Goal: Find specific page/section: Find specific page/section

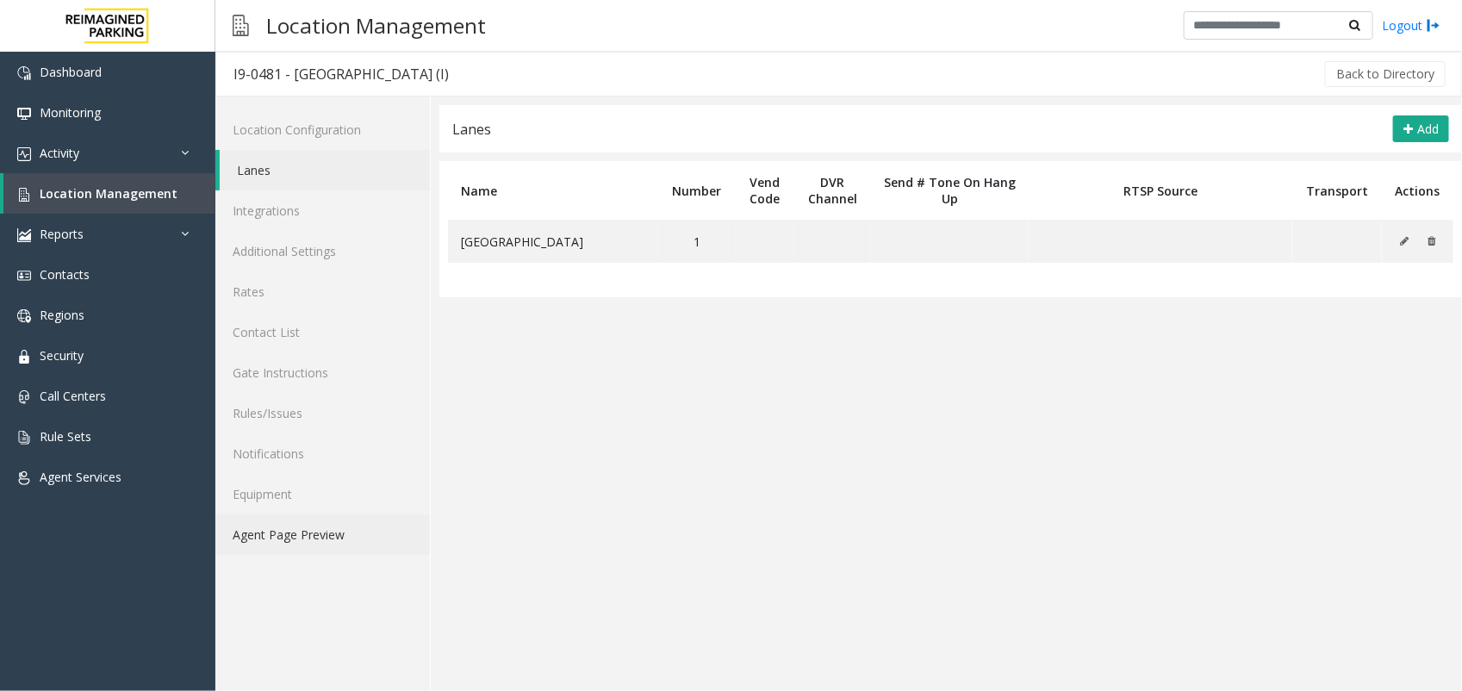
drag, startPoint x: 294, startPoint y: 535, endPoint x: 277, endPoint y: 535, distance: 16.4
click at [294, 535] on link "Agent Page Preview" at bounding box center [322, 534] width 215 height 41
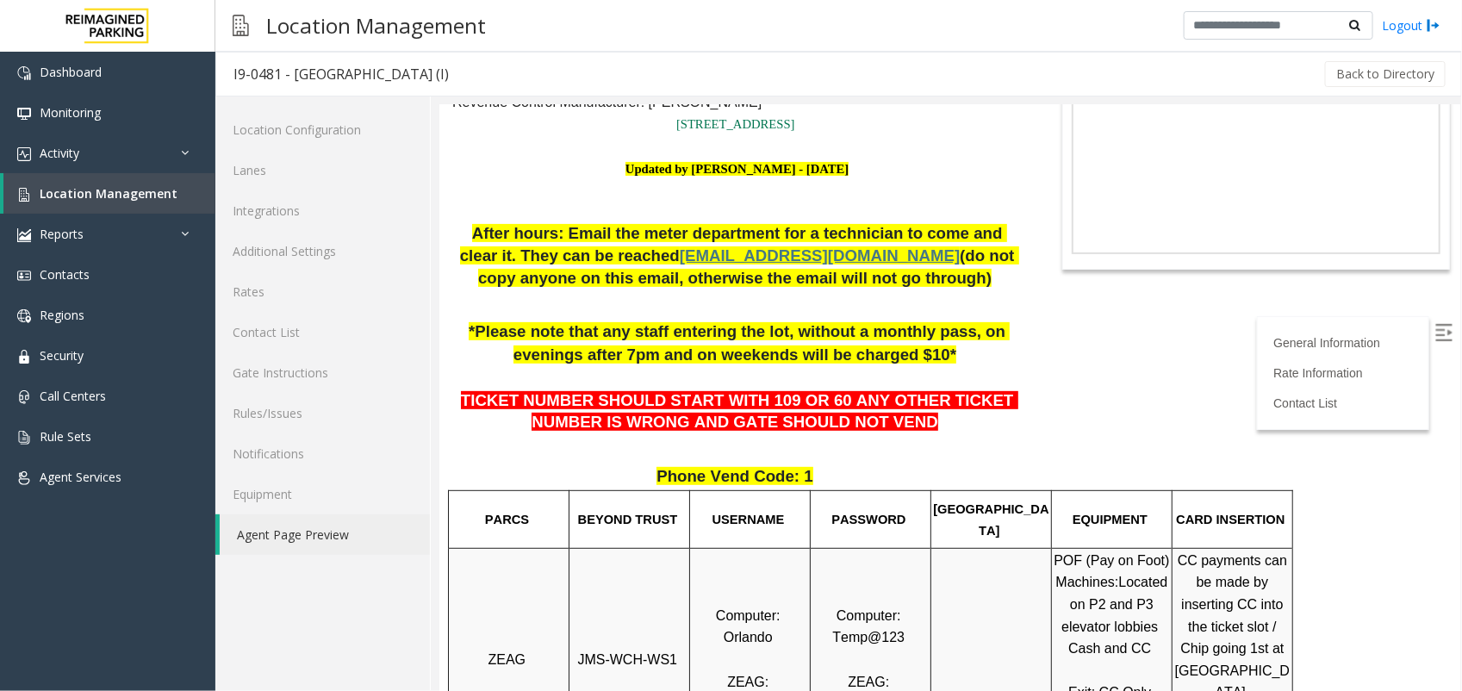
scroll to position [215, 0]
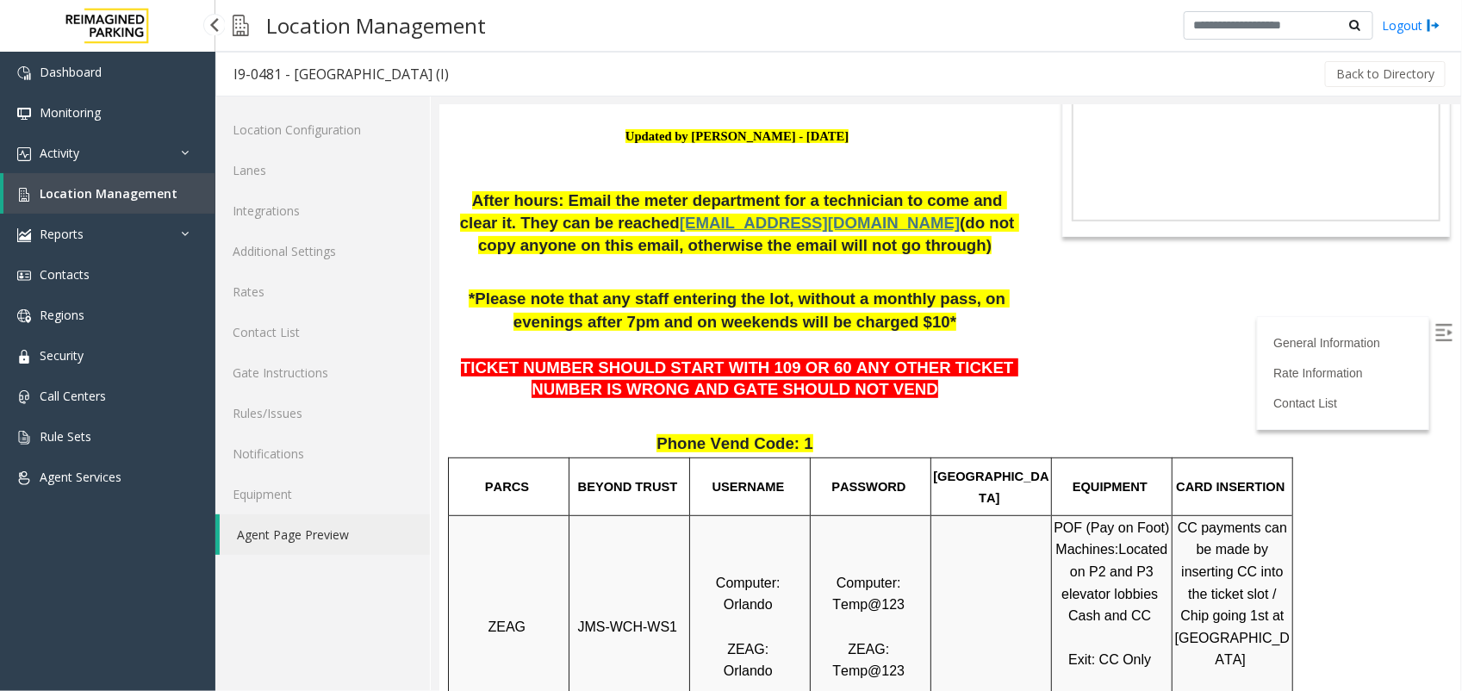
click at [208, 192] on link "Location Management" at bounding box center [109, 193] width 212 height 41
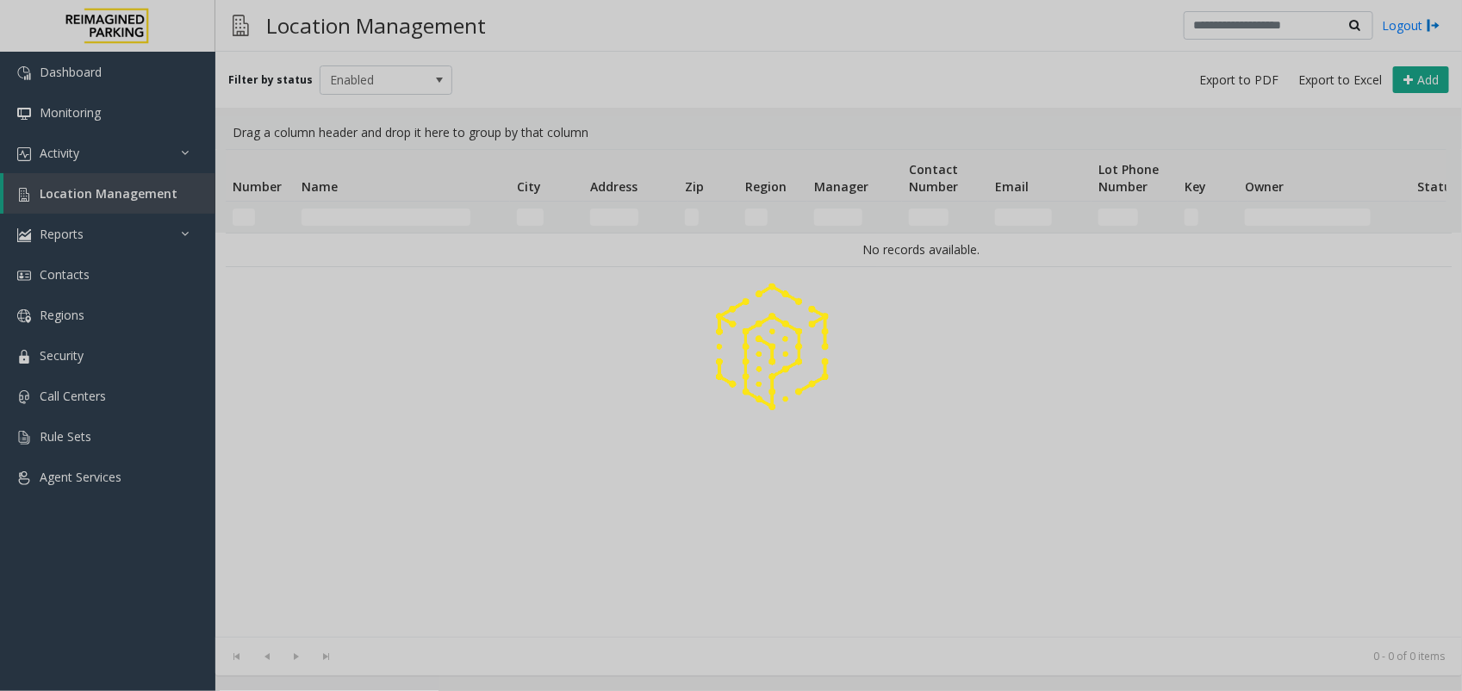
click at [381, 215] on div at bounding box center [731, 345] width 1462 height 691
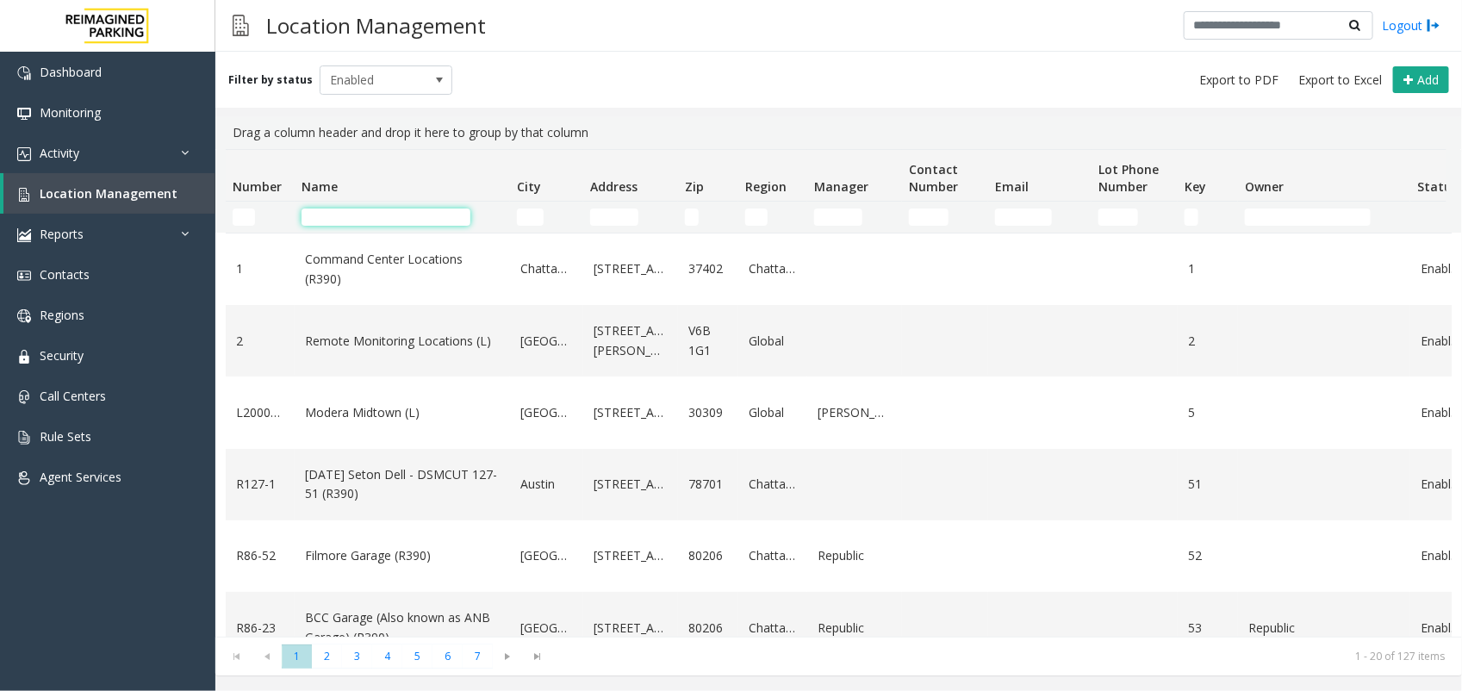
click at [381, 217] on input "Name Filter" at bounding box center [386, 217] width 169 height 17
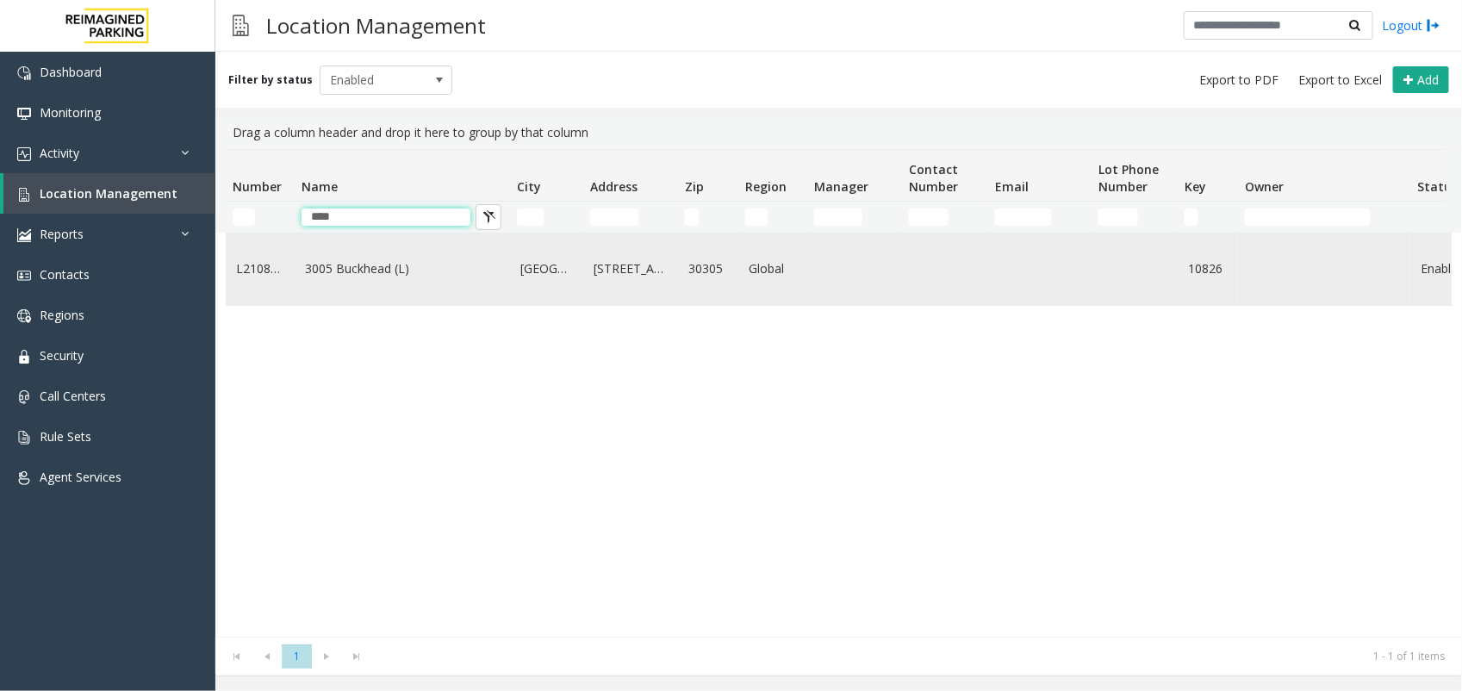
type input "****"
click at [365, 278] on link "3005 Buckhead (L)" at bounding box center [402, 268] width 195 height 19
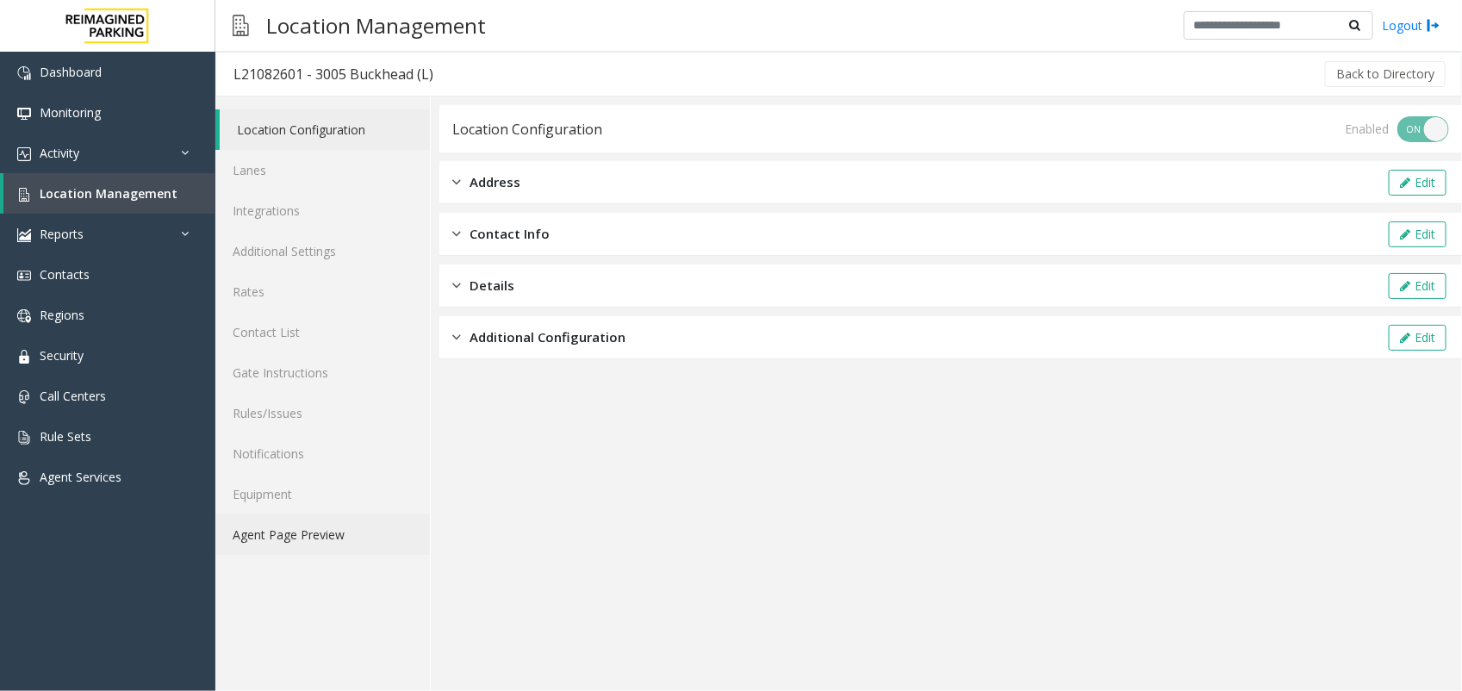
click at [316, 524] on link "Agent Page Preview" at bounding box center [322, 534] width 215 height 41
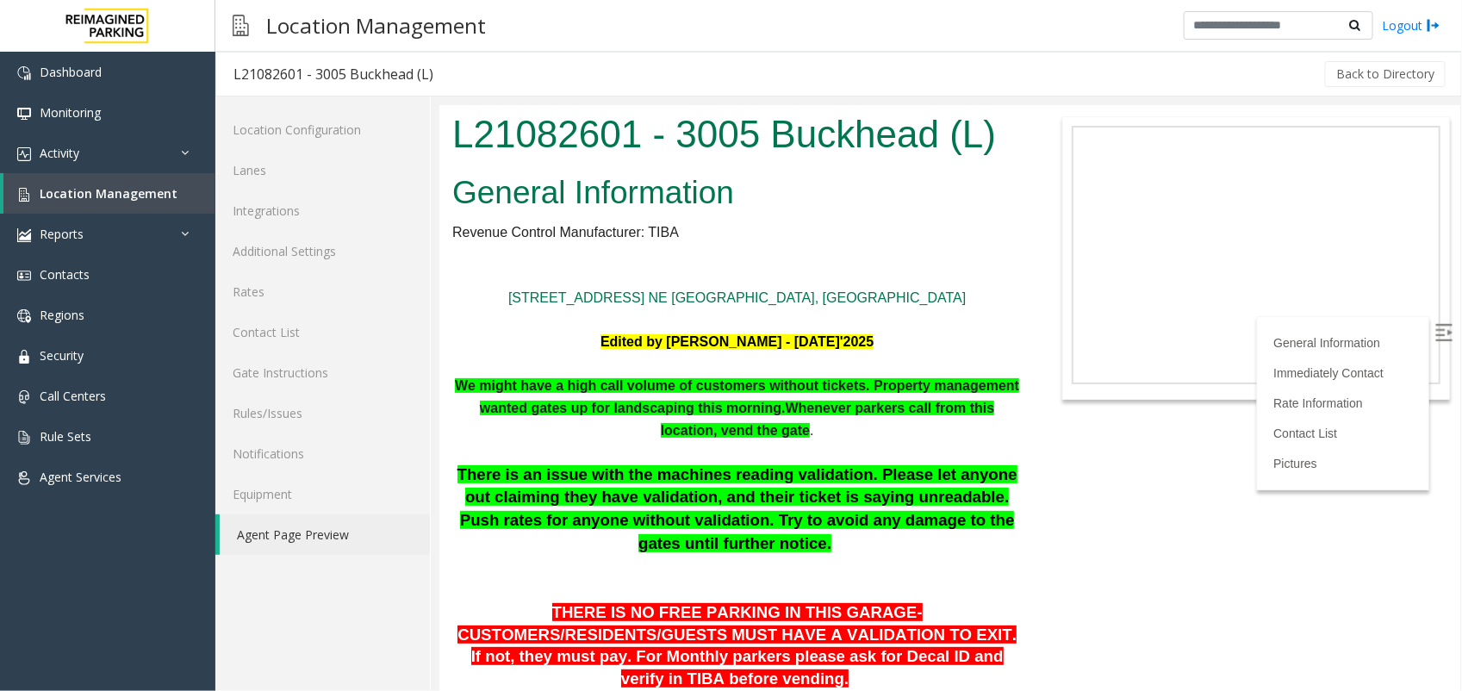
click at [1435, 325] on img at bounding box center [1443, 331] width 17 height 17
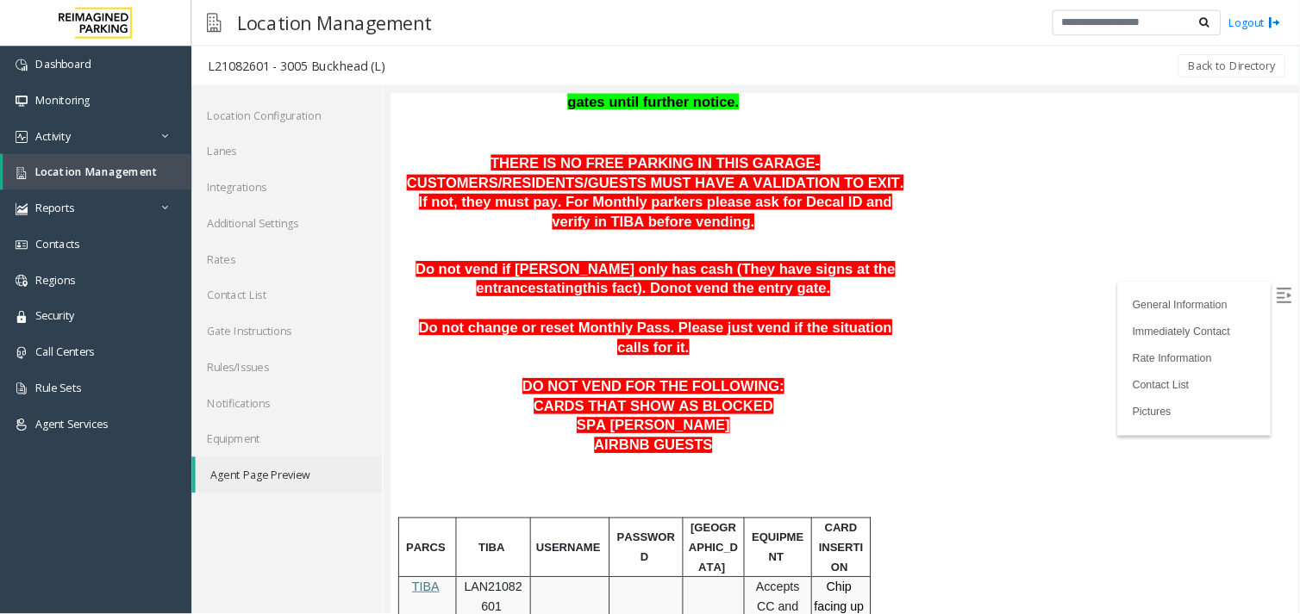
scroll to position [431, 0]
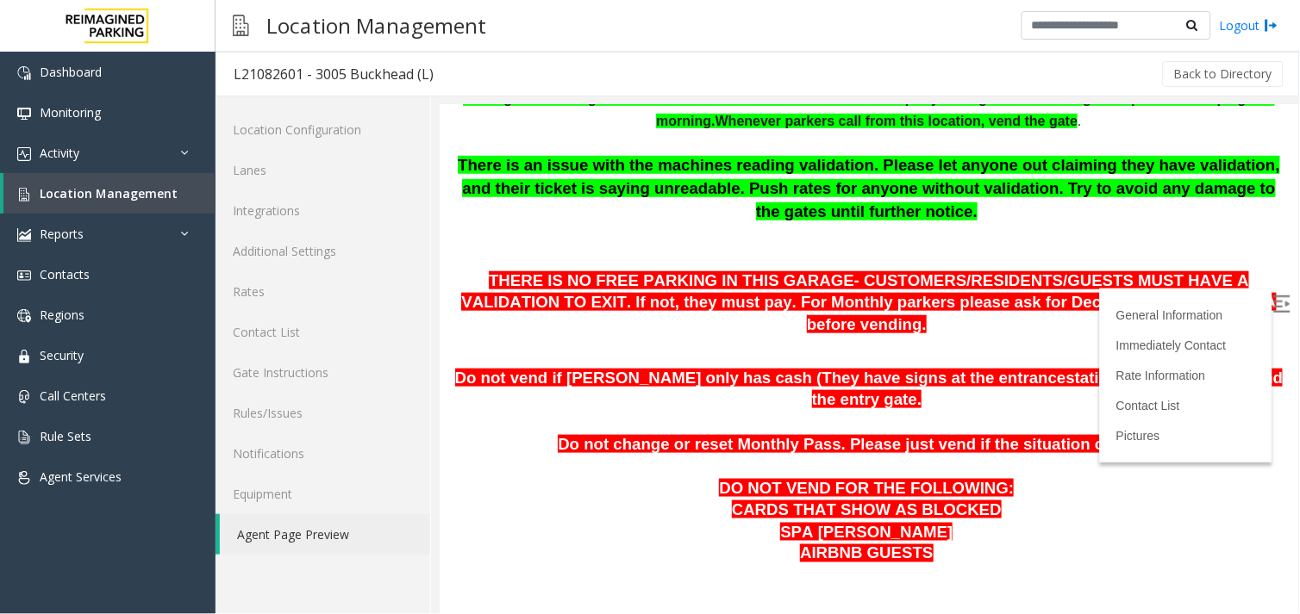
scroll to position [383, 0]
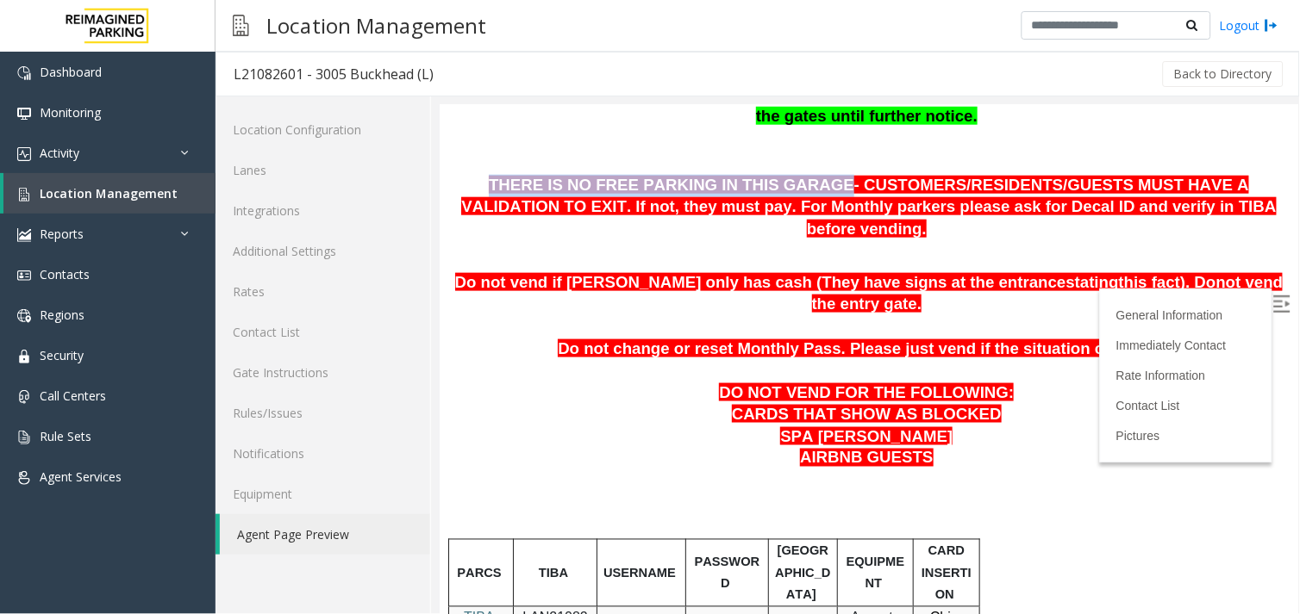
drag, startPoint x: 454, startPoint y: 180, endPoint x: 750, endPoint y: 180, distance: 295.6
click at [750, 180] on span "THERE IS NO FREE PARKING IN THIS GARAGE- CUSTOMERS/RESIDENTS/GUESTS MUST HAVE A…" at bounding box center [867, 206] width 814 height 62
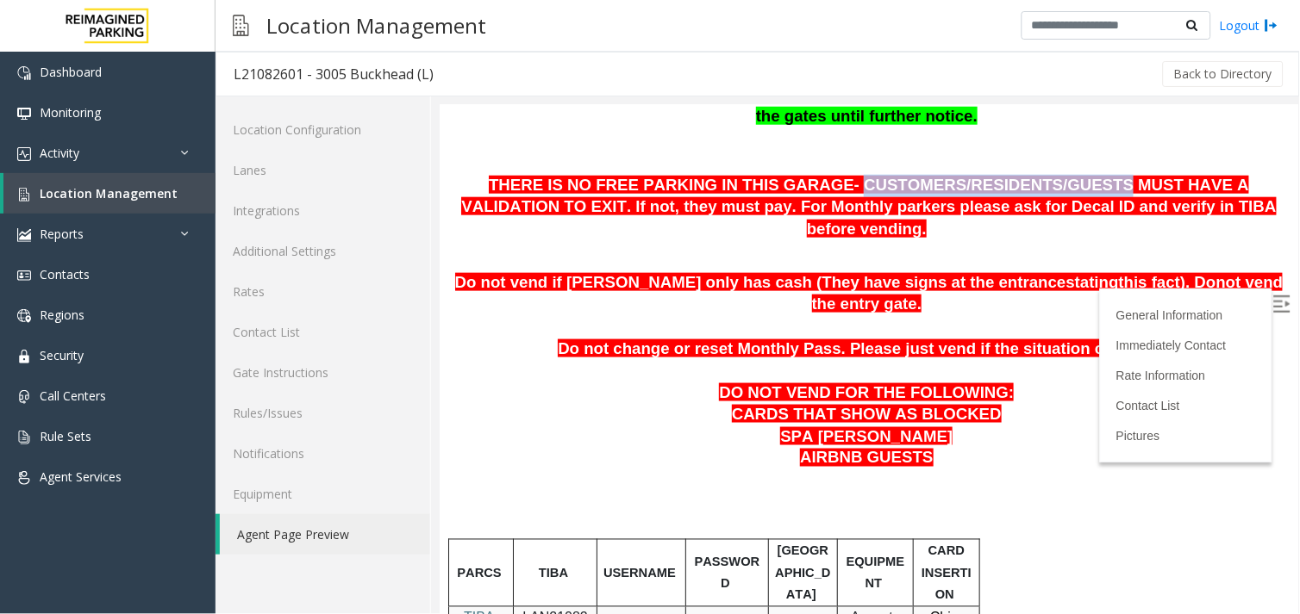
drag, startPoint x: 750, startPoint y: 180, endPoint x: 979, endPoint y: 189, distance: 229.4
click at [979, 189] on span "THERE IS NO FREE PARKING IN THIS GARAGE- CUSTOMERS/RESIDENTS/GUESTS MUST HAVE A…" at bounding box center [867, 206] width 814 height 62
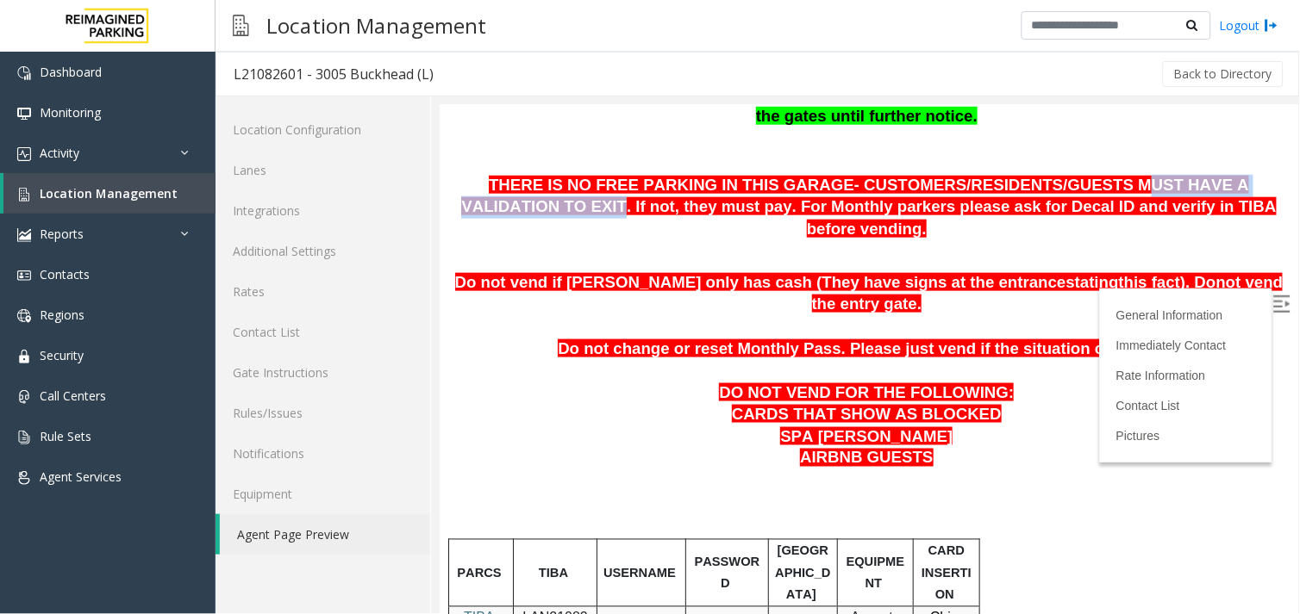
drag, startPoint x: 979, startPoint y: 189, endPoint x: 1221, endPoint y: 191, distance: 242.2
click at [1221, 191] on span "THERE IS NO FREE PARKING IN THIS GARAGE- CUSTOMERS/RESIDENTS/GUESTS MUST HAVE A…" at bounding box center [867, 206] width 814 height 62
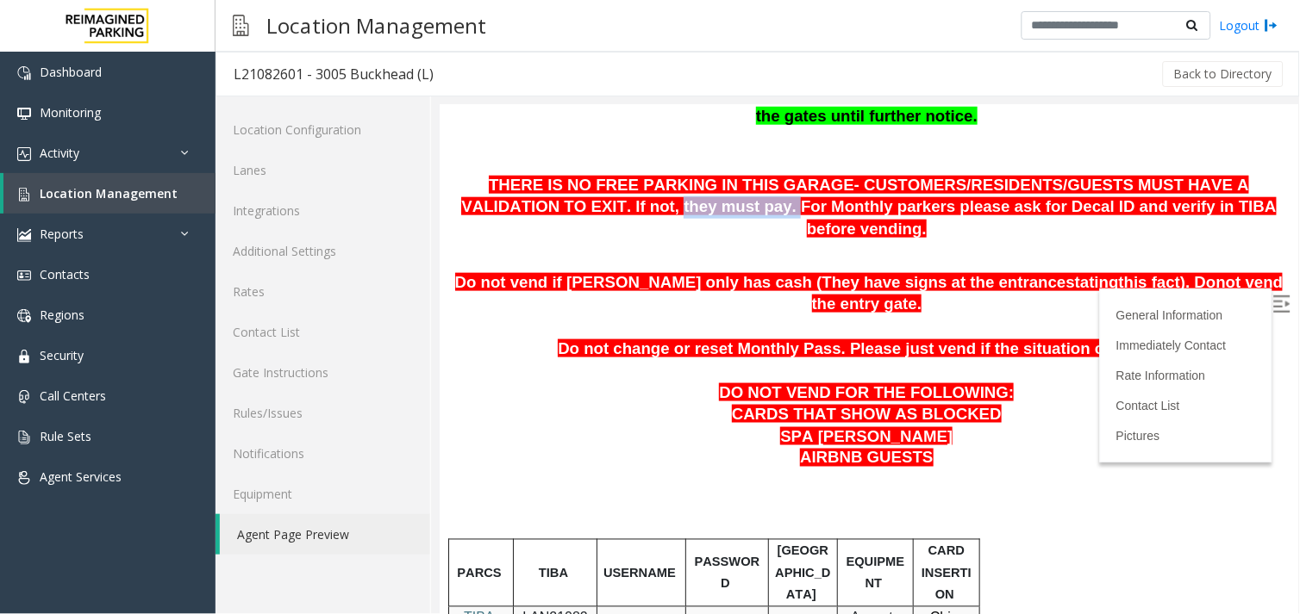
drag, startPoint x: 538, startPoint y: 203, endPoint x: 649, endPoint y: 205, distance: 111.2
click at [649, 205] on p "THERE IS NO FREE PARKING IN THIS GARAGE- CUSTOMERS/RESIDENTS/GUESTS MUST HAVE A…" at bounding box center [868, 207] width 832 height 66
drag, startPoint x: 649, startPoint y: 205, endPoint x: 659, endPoint y: 210, distance: 11.6
click at [659, 210] on span "THERE IS NO FREE PARKING IN THIS GARAGE- CUSTOMERS/RESIDENTS/GUESTS MUST HAVE A…" at bounding box center [867, 206] width 814 height 62
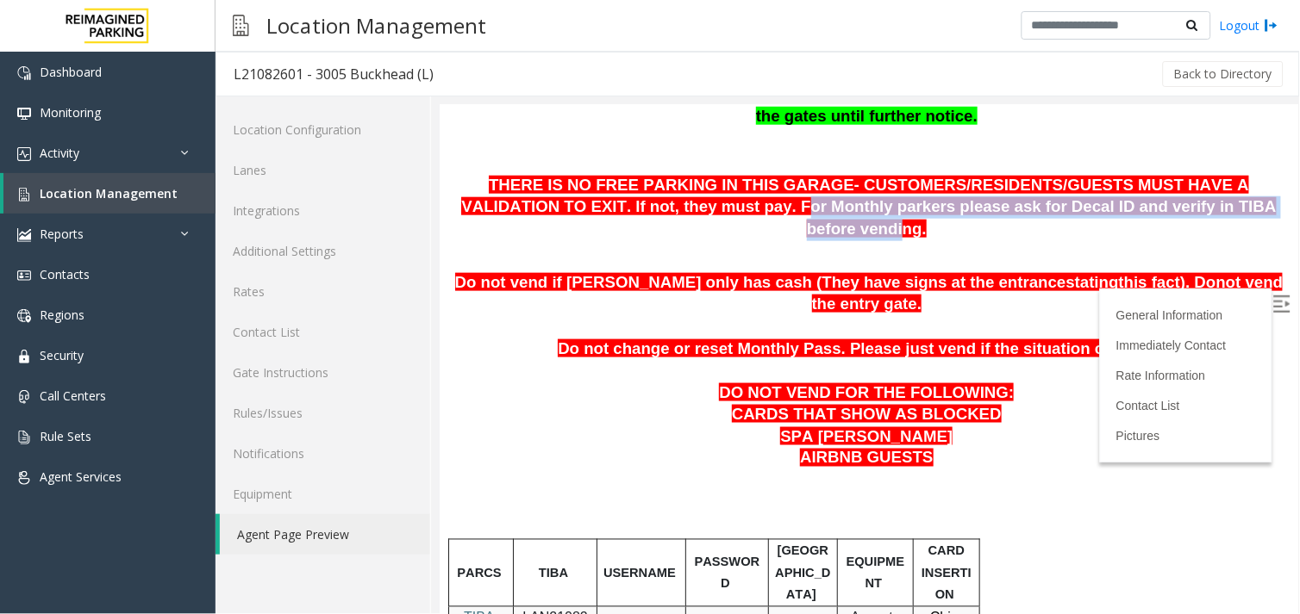
drag, startPoint x: 655, startPoint y: 208, endPoint x: 1150, endPoint y: 213, distance: 495.5
click at [1150, 213] on span "THERE IS NO FREE PARKING IN THIS GARAGE- CUSTOMERS/RESIDENTS/GUESTS MUST HAVE A…" at bounding box center [867, 206] width 814 height 62
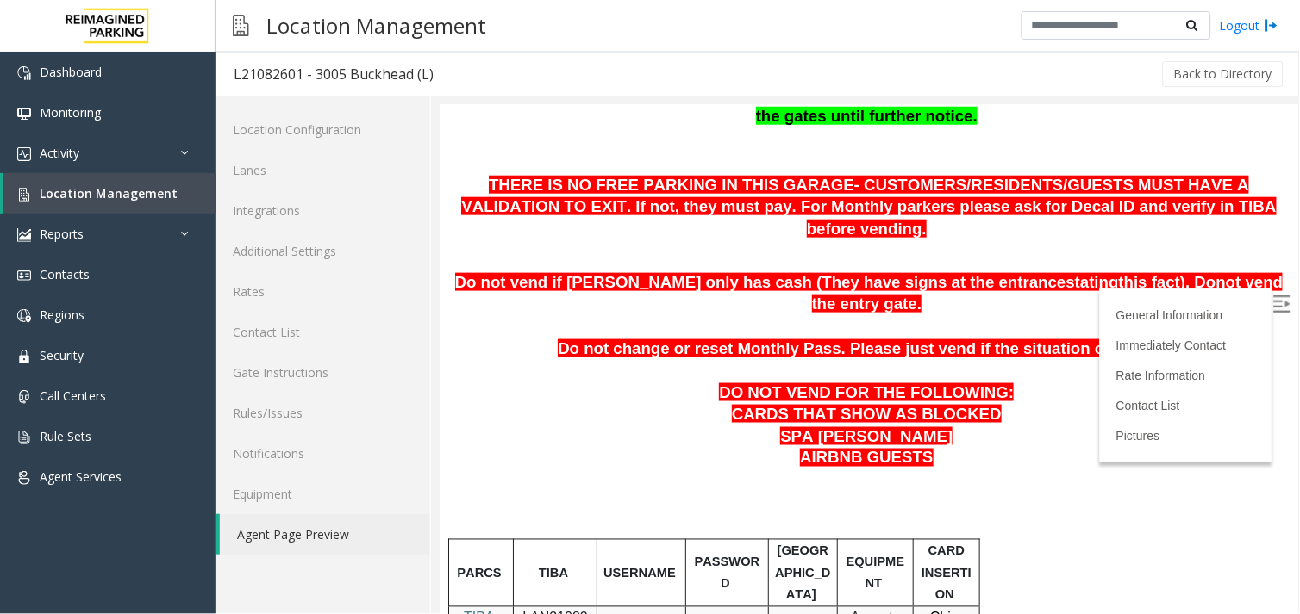
click at [826, 240] on p at bounding box center [868, 251] width 832 height 22
drag, startPoint x: 669, startPoint y: 209, endPoint x: 792, endPoint y: 213, distance: 123.3
click at [792, 213] on span "THERE IS NO FREE PARKING IN THIS GARAGE- CUSTOMERS/RESIDENTS/GUESTS MUST HAVE A…" at bounding box center [867, 206] width 814 height 62
drag, startPoint x: 1061, startPoint y: 209, endPoint x: 1028, endPoint y: 208, distance: 32.8
click at [1028, 208] on span "THERE IS NO FREE PARKING IN THIS GARAGE- CUSTOMERS/RESIDENTS/GUESTS MUST HAVE A…" at bounding box center [867, 206] width 814 height 62
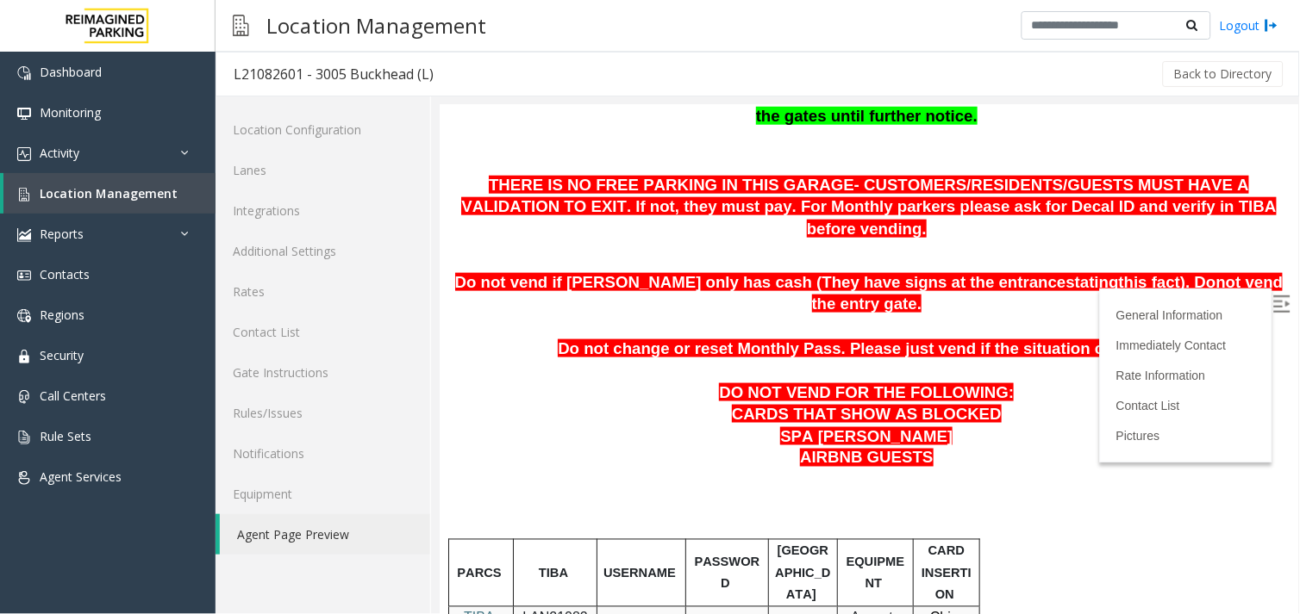
copy p "LAN21082601"
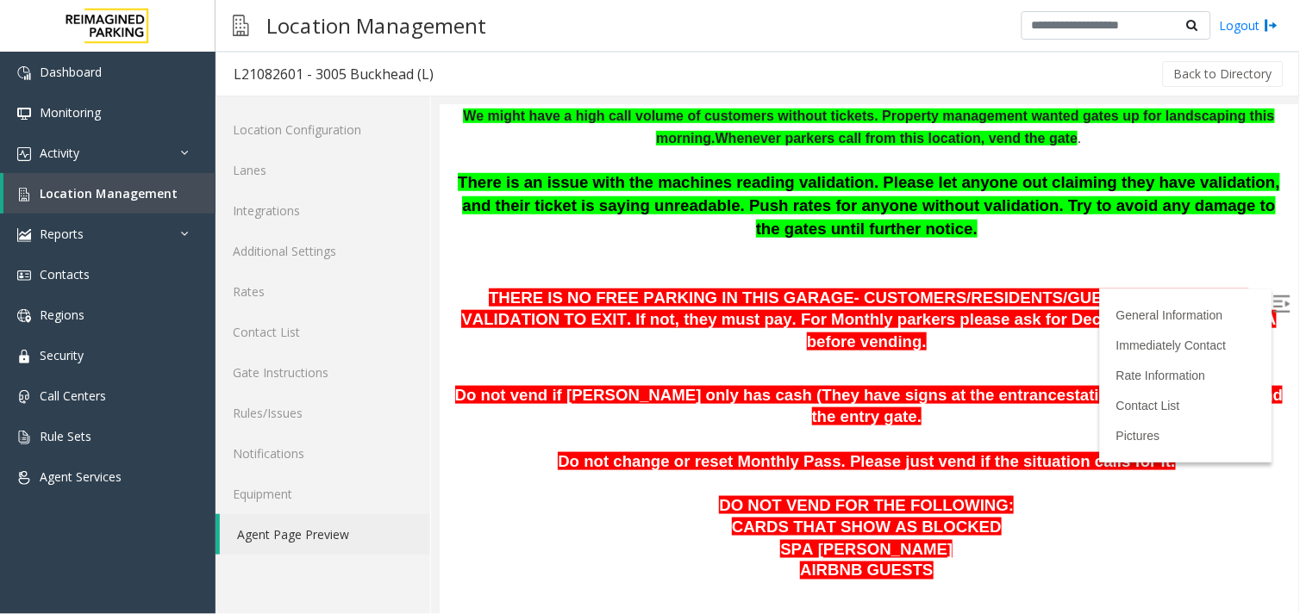
scroll to position [287, 0]
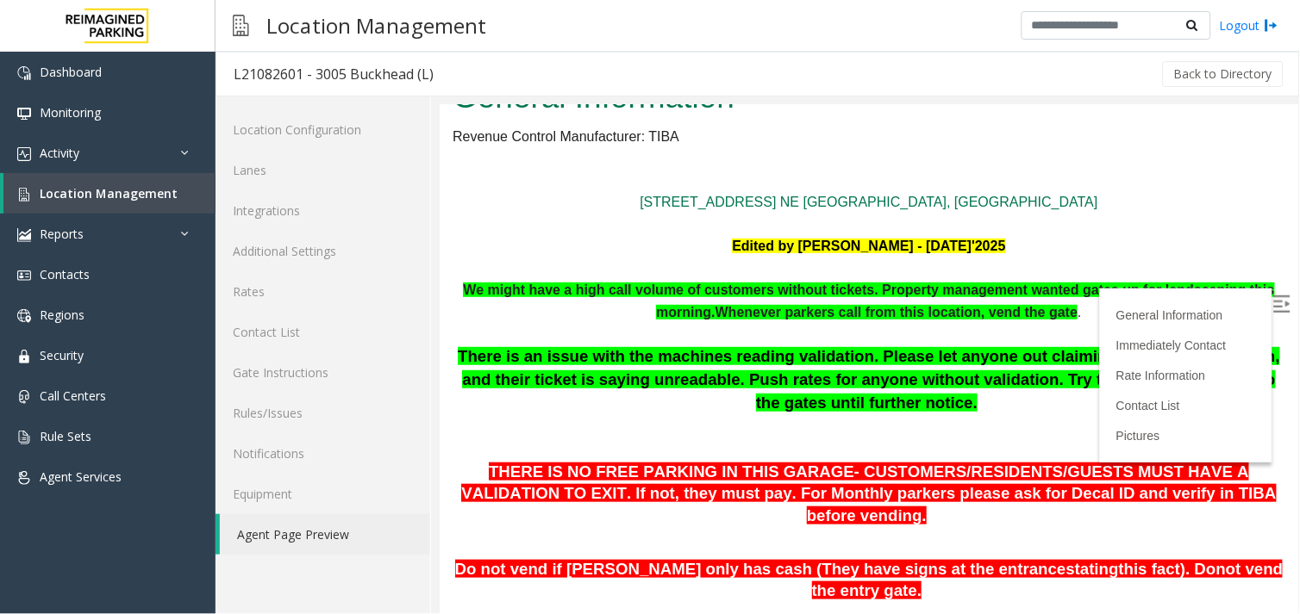
click at [580, 429] on p "There is an issue with the machines reading validation. Please let anyone out c…" at bounding box center [868, 401] width 832 height 113
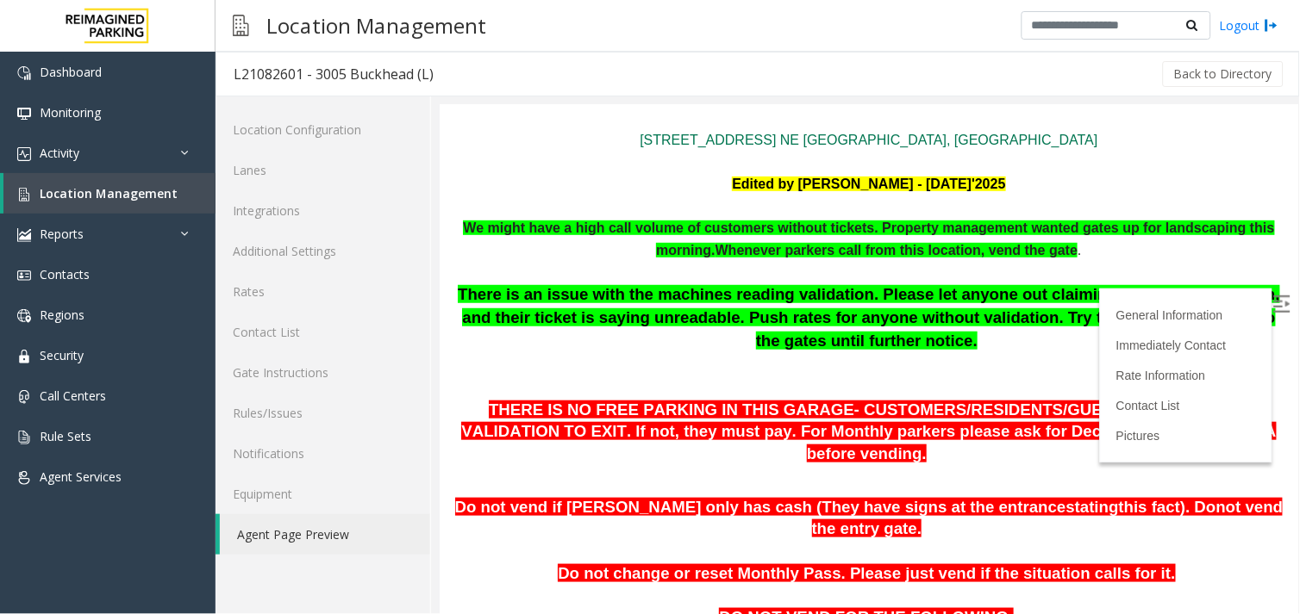
scroll to position [191, 0]
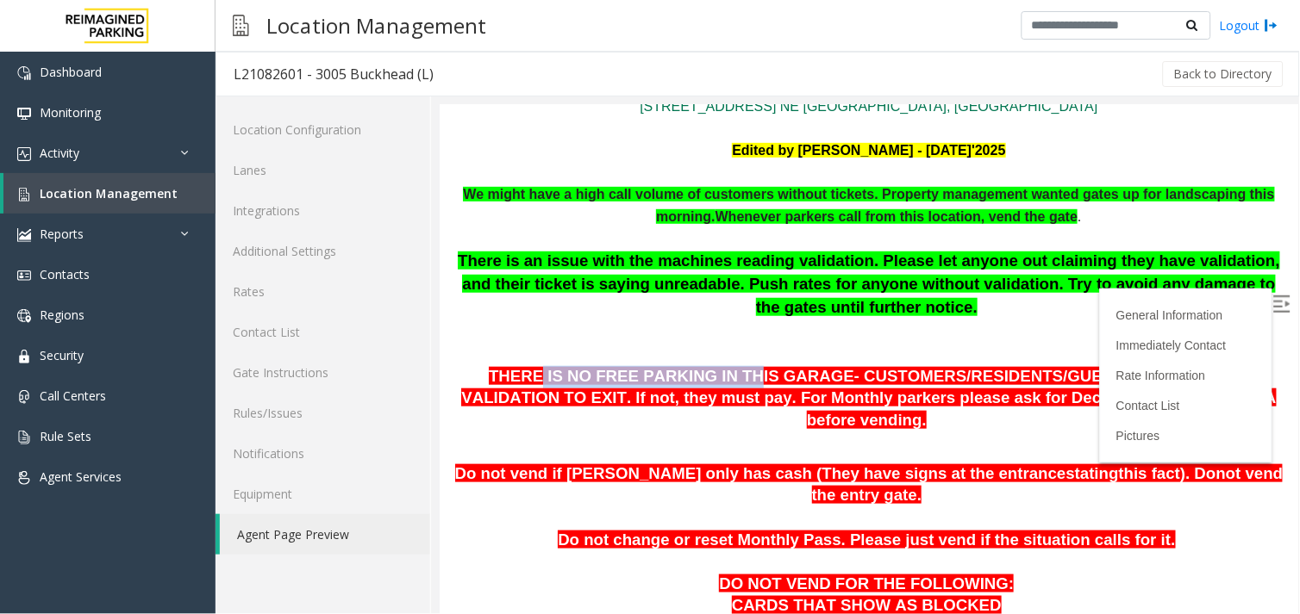
drag, startPoint x: 495, startPoint y: 377, endPoint x: 677, endPoint y: 373, distance: 182.7
click at [677, 373] on span "THERE IS NO FREE PARKING IN THIS GARAGE- CUSTOMERS/RESIDENTS/GUESTS MUST HAVE A…" at bounding box center [867, 397] width 814 height 62
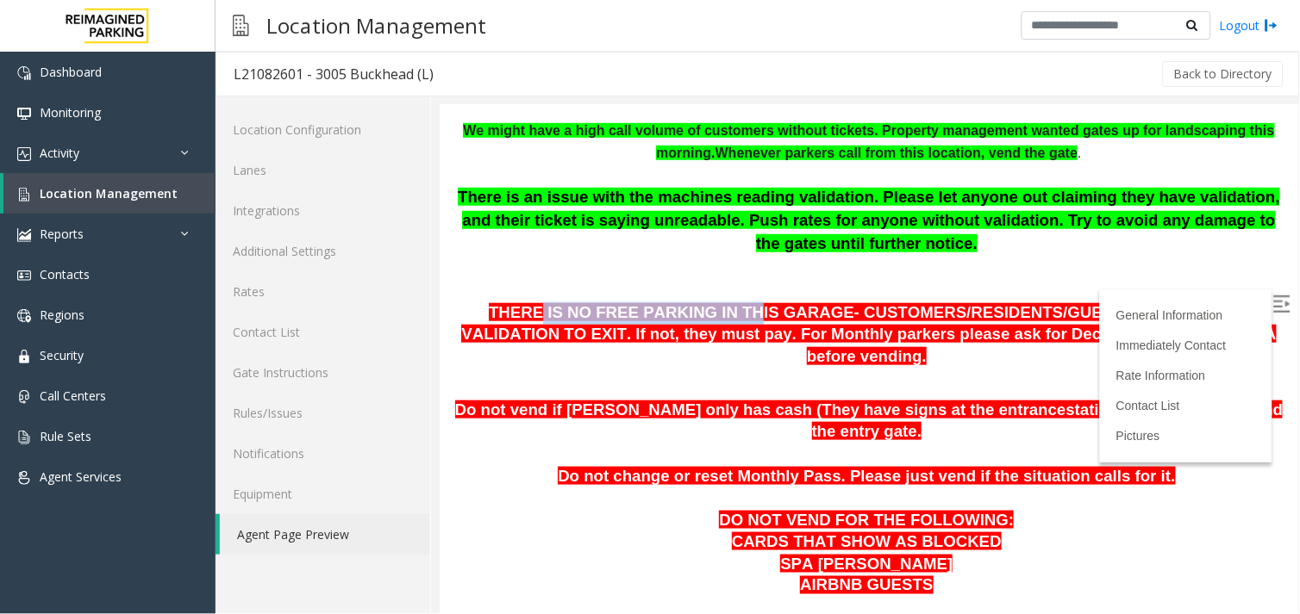
scroll to position [287, 0]
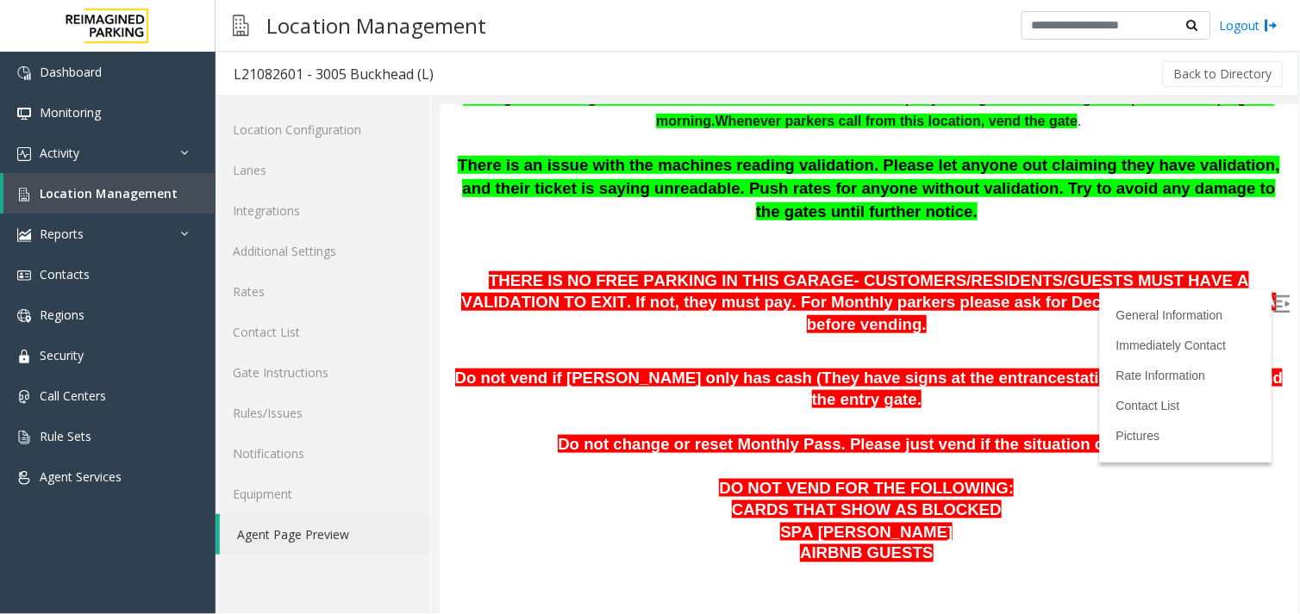
click at [720, 368] on span "Do not vend if [PERSON_NAME] only has cash (They have signs at the entrance" at bounding box center [759, 377] width 611 height 18
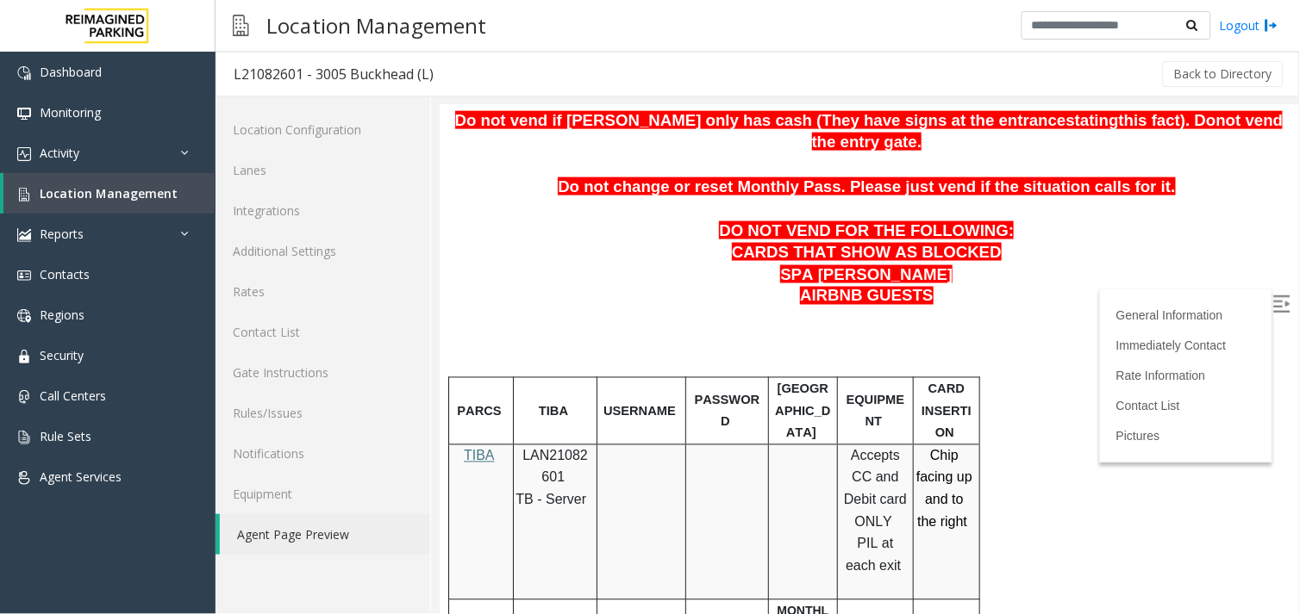
scroll to position [574, 0]
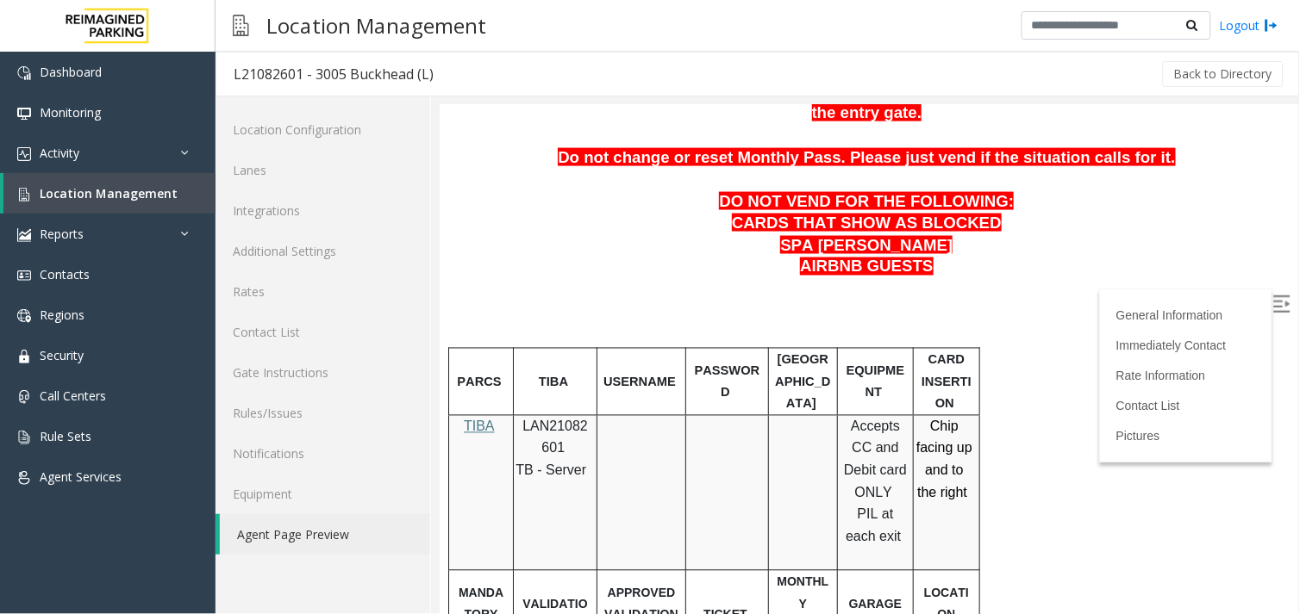
click at [539, 419] on span "LAN21082601" at bounding box center [553, 437] width 65 height 37
copy p "LAN21082601"
click at [539, 415] on p "LAN21082601" at bounding box center [554, 437] width 71 height 44
click at [535, 419] on span "LAN21082601" at bounding box center [553, 437] width 65 height 37
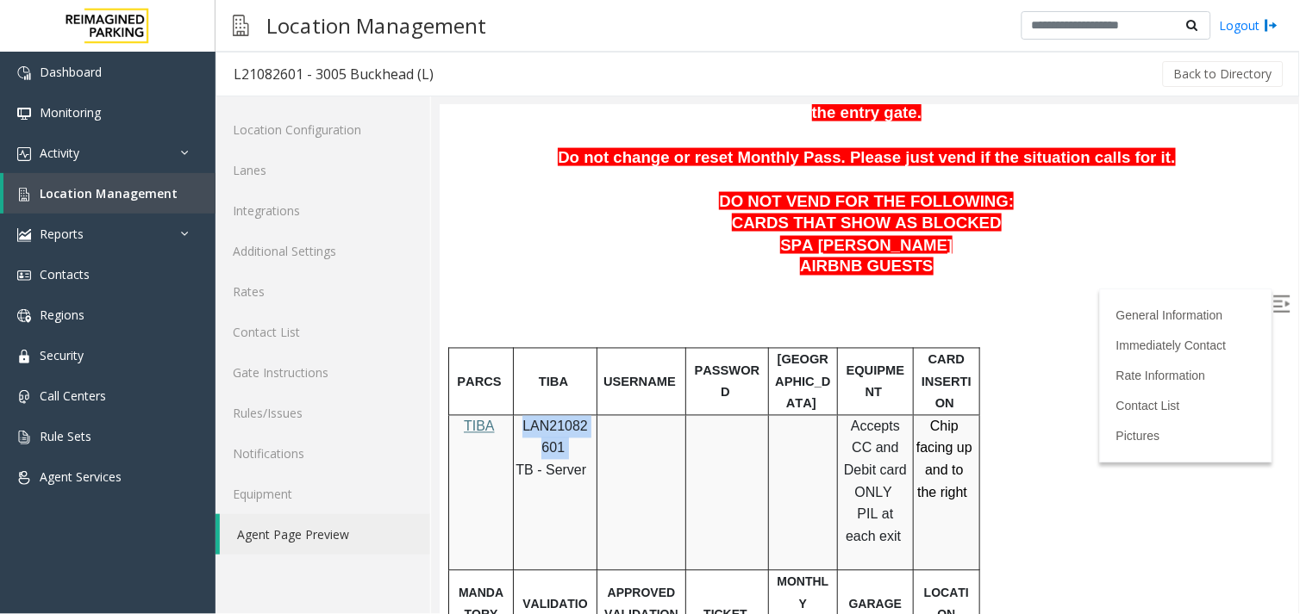
click at [535, 419] on span "LAN21082601" at bounding box center [553, 437] width 65 height 37
drag, startPoint x: 535, startPoint y: 389, endPoint x: 569, endPoint y: 411, distance: 40.4
click at [569, 415] on p "LAN21082601" at bounding box center [554, 437] width 71 height 44
drag, startPoint x: 542, startPoint y: 397, endPoint x: 520, endPoint y: 387, distance: 24.7
click at [520, 415] on p "LAN21082601" at bounding box center [554, 437] width 71 height 44
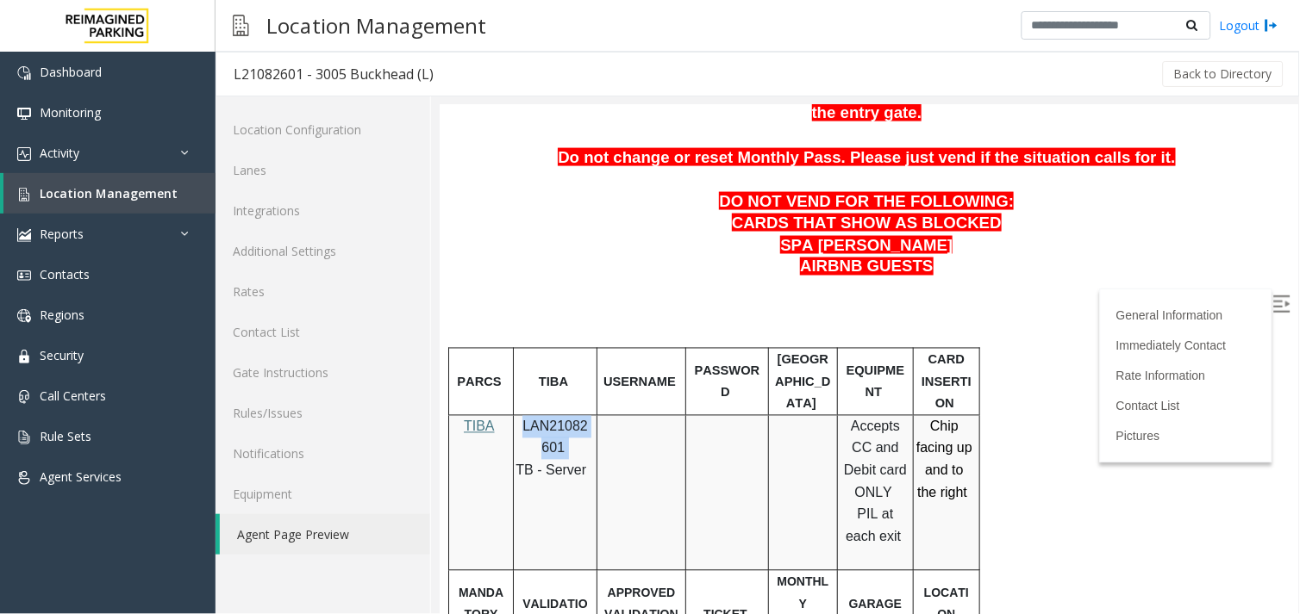
copy p "LAN21082601"
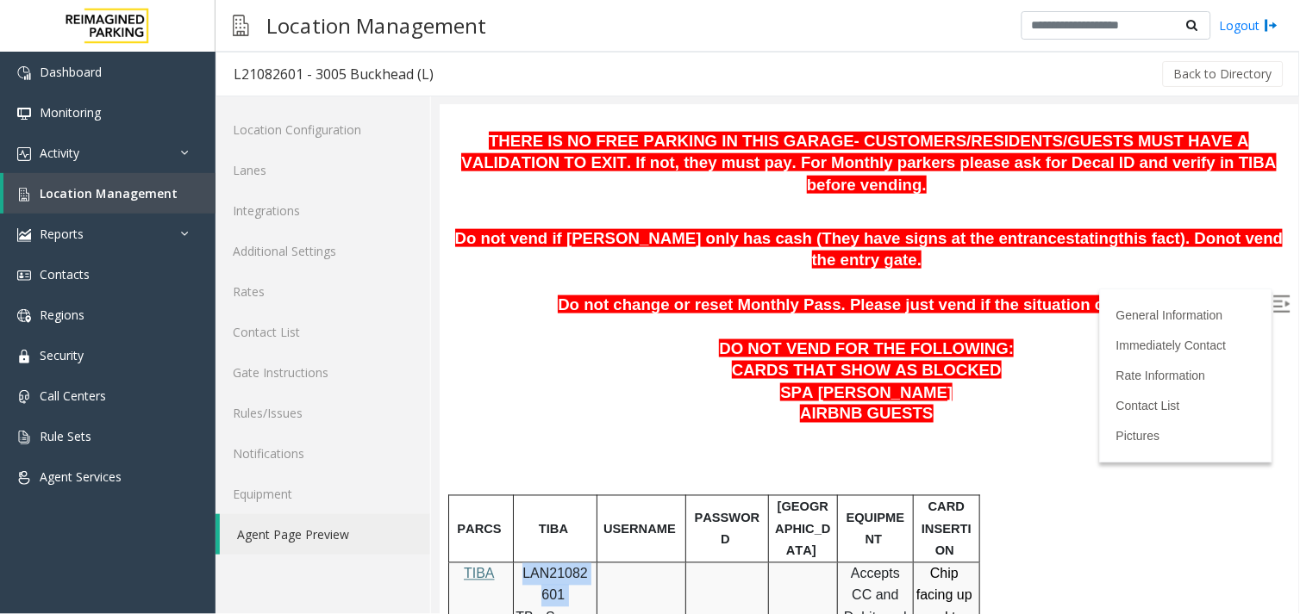
scroll to position [96, 0]
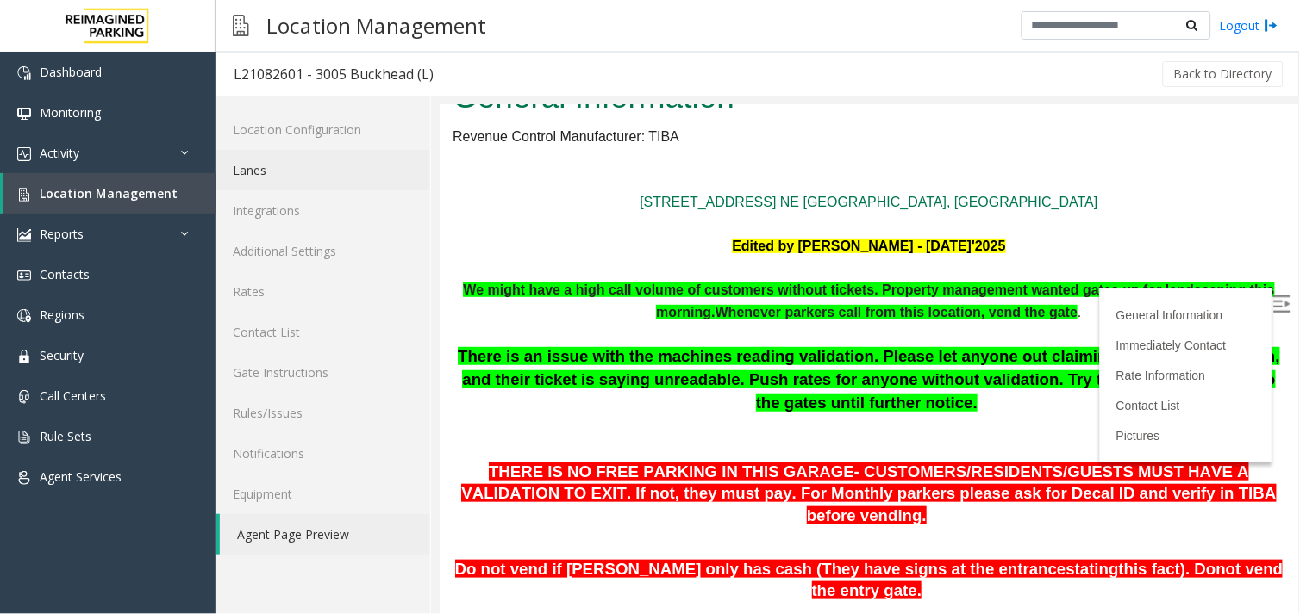
click at [252, 170] on link "Lanes" at bounding box center [322, 170] width 215 height 41
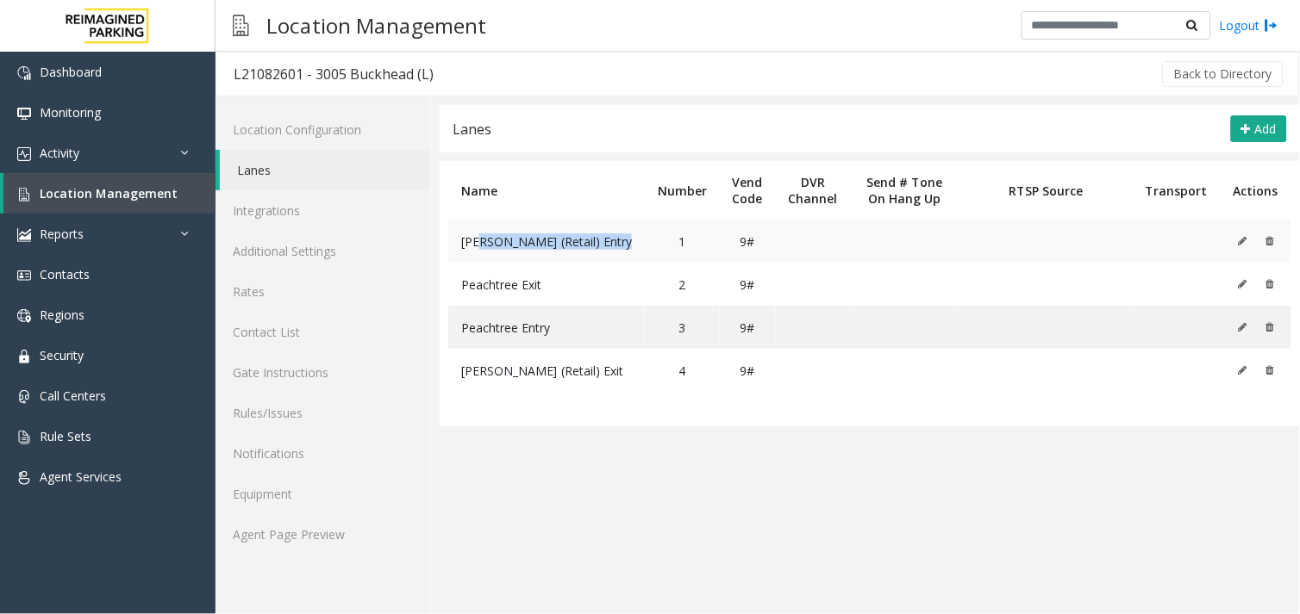
drag, startPoint x: 479, startPoint y: 256, endPoint x: 616, endPoint y: 240, distance: 138.0
click at [616, 240] on tr "[PERSON_NAME] (Retail) Entry 1 9#" at bounding box center [869, 241] width 843 height 43
drag, startPoint x: 616, startPoint y: 240, endPoint x: 600, endPoint y: 310, distance: 72.5
click at [600, 310] on td "Peachtree Entry" at bounding box center [546, 327] width 196 height 43
drag, startPoint x: 600, startPoint y: 310, endPoint x: 461, endPoint y: 287, distance: 140.7
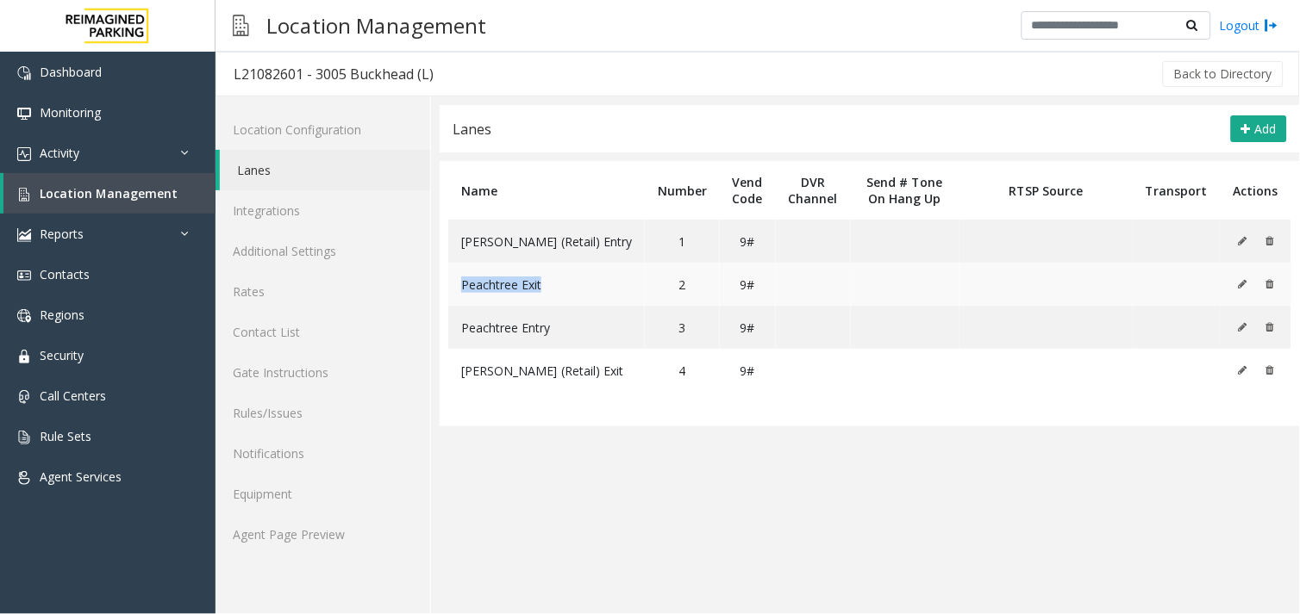
click at [461, 287] on td "Peachtree Exit" at bounding box center [546, 284] width 196 height 43
drag, startPoint x: 461, startPoint y: 287, endPoint x: 455, endPoint y: 373, distance: 86.4
click at [455, 373] on td "[PERSON_NAME] (Retail) Exit" at bounding box center [546, 370] width 196 height 43
drag, startPoint x: 455, startPoint y: 373, endPoint x: 633, endPoint y: 446, distance: 192.0
click at [633, 446] on app-lanes "Lanes Add Name Number Vend Code DVR Channel Send # Tone On Hang Up RTSP Source …" at bounding box center [869, 359] width 860 height 509
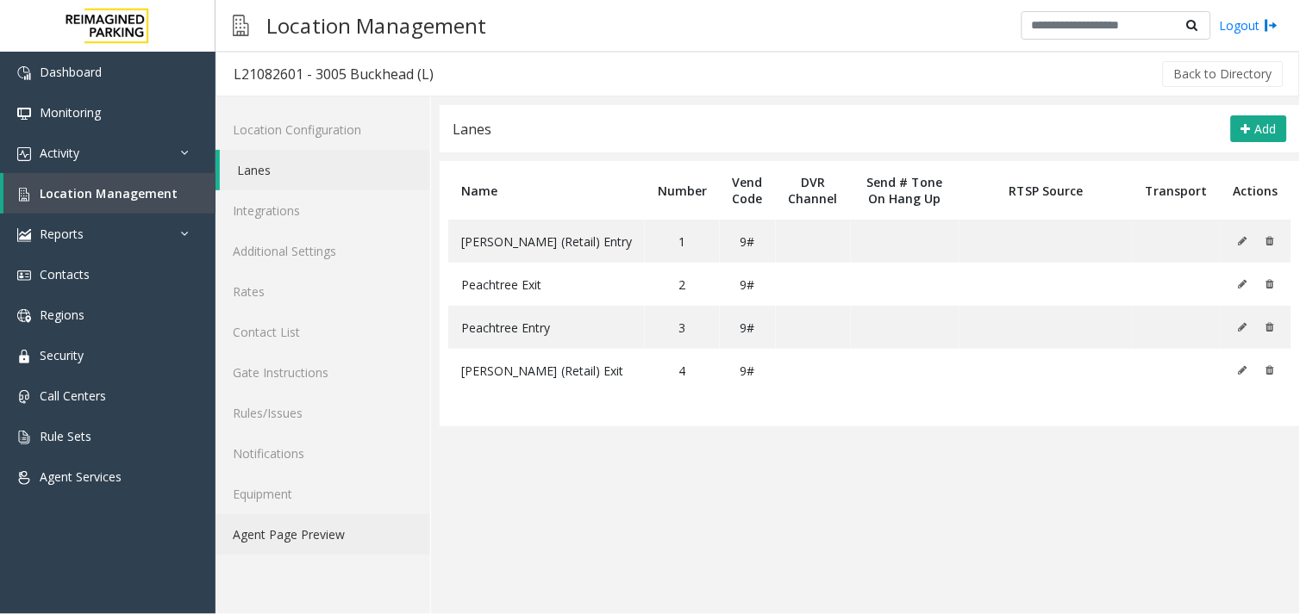
click at [312, 548] on link "Agent Page Preview" at bounding box center [322, 534] width 215 height 41
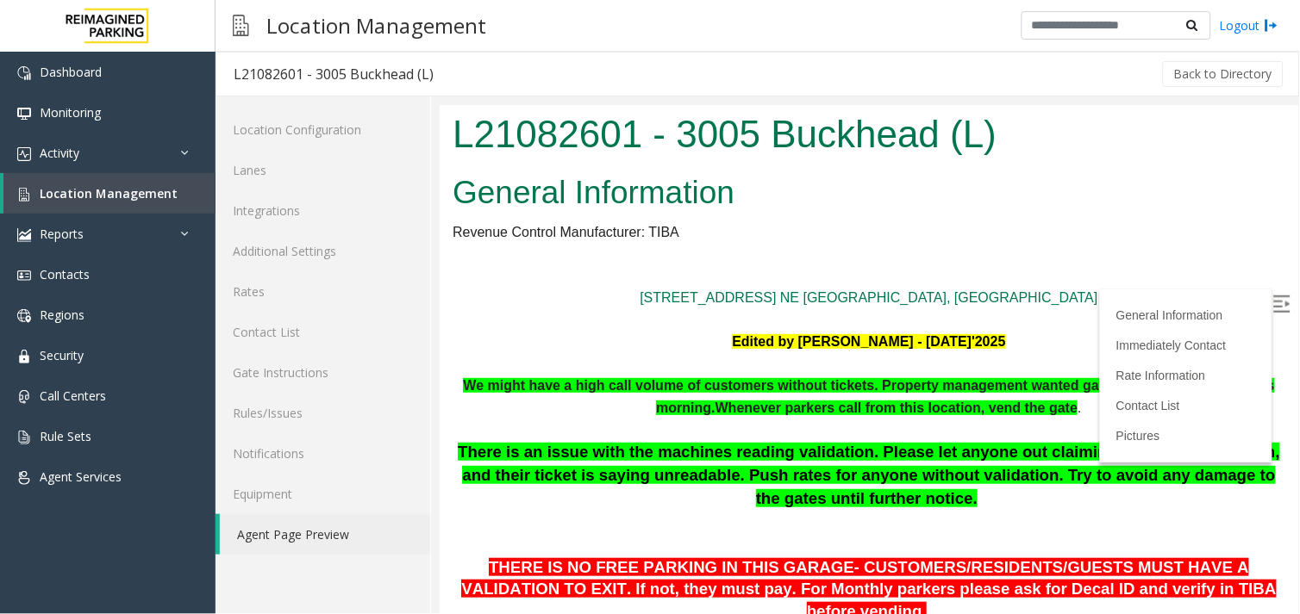
click at [1272, 298] on img at bounding box center [1280, 303] width 17 height 17
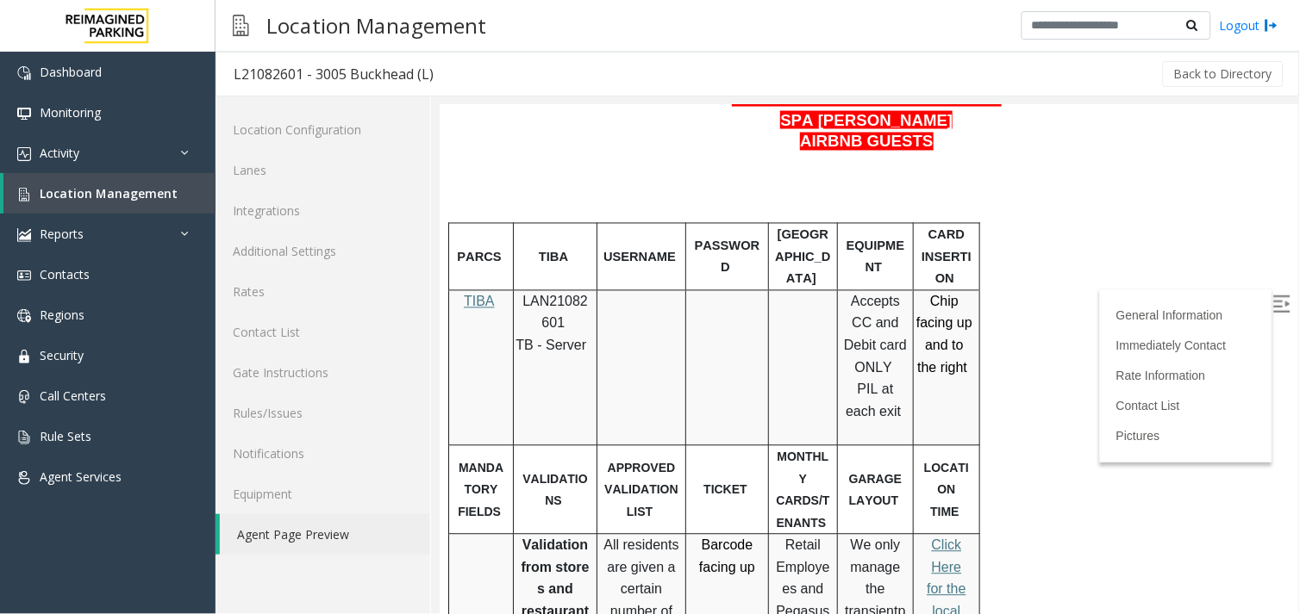
scroll to position [670, 0]
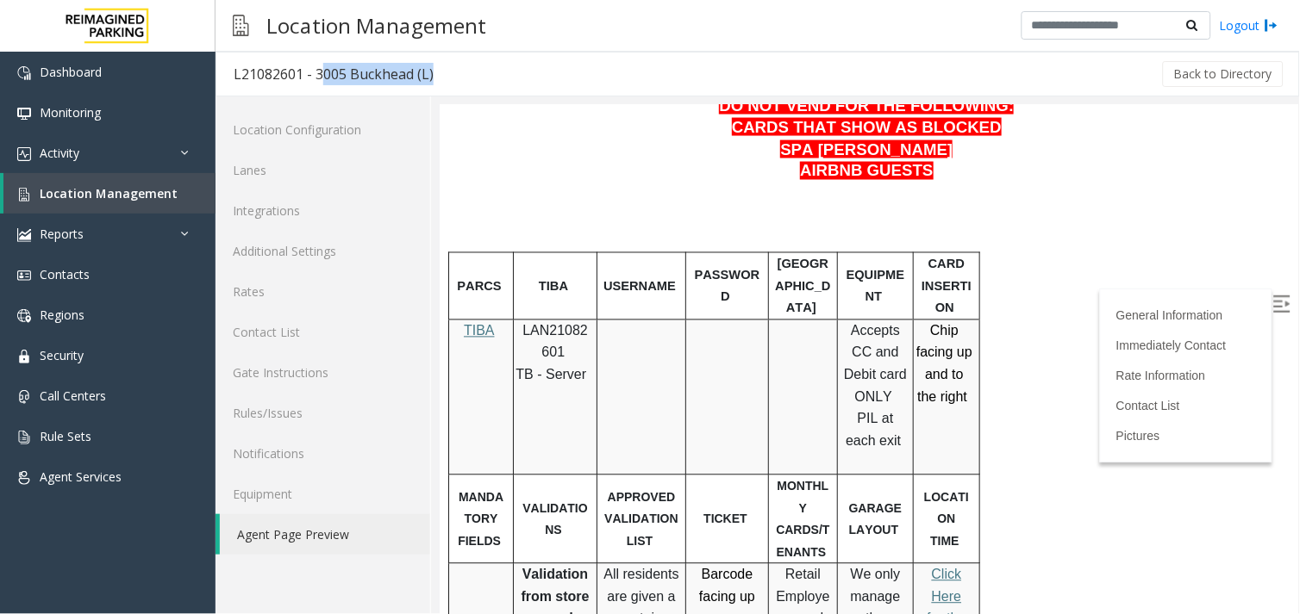
drag, startPoint x: 452, startPoint y: 74, endPoint x: 315, endPoint y: 78, distance: 137.1
click at [315, 78] on div "L21082601 - 3005 Buckhead (L) Back to Directory" at bounding box center [757, 74] width 1084 height 45
click at [542, 116] on p "CARDS THAT SHOW AS BLOCKED SPA [PERSON_NAME]" at bounding box center [868, 138] width 832 height 44
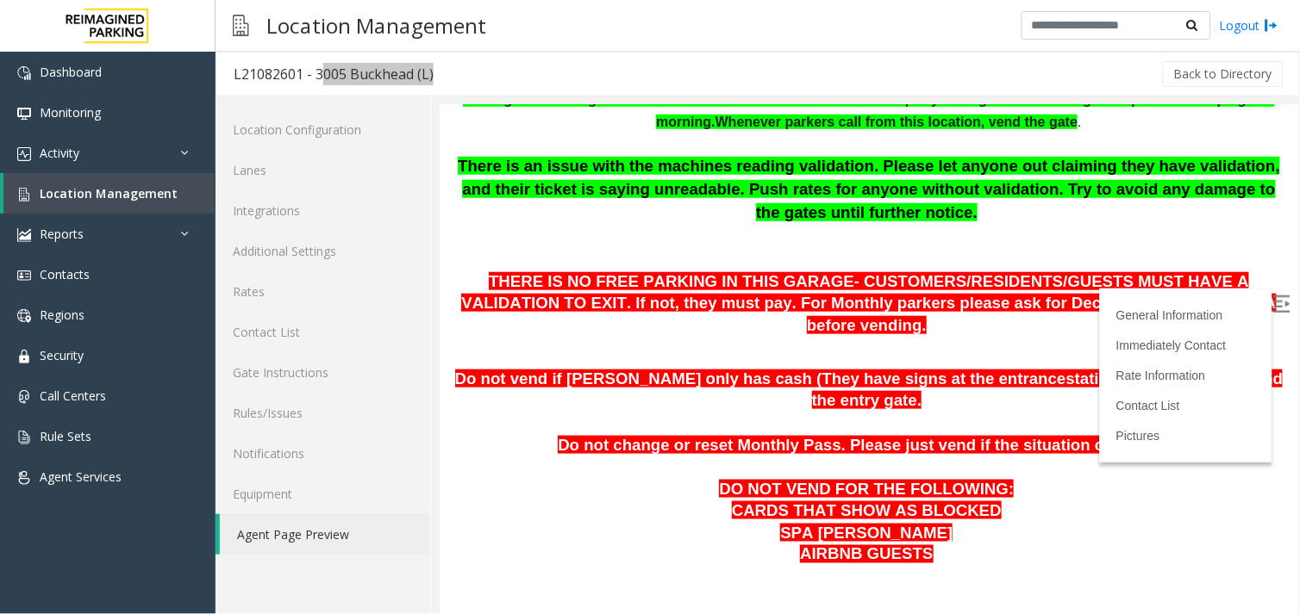
scroll to position [287, 0]
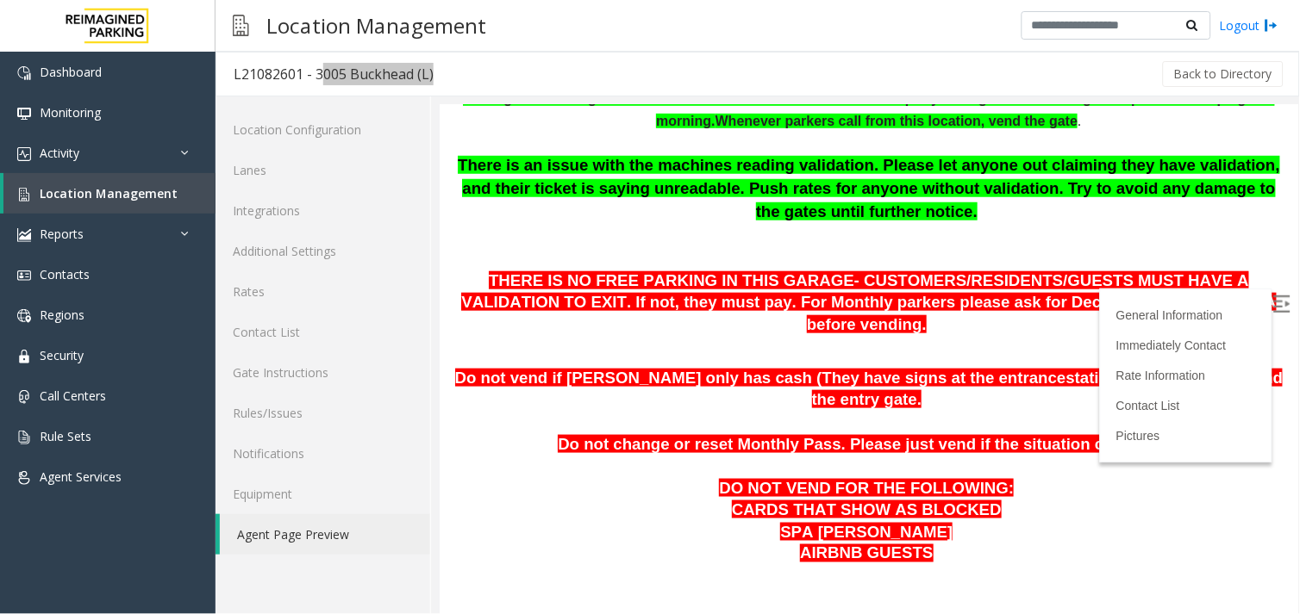
click at [736, 221] on p "There is an issue with the machines reading validation. Please let anyone out c…" at bounding box center [868, 209] width 832 height 113
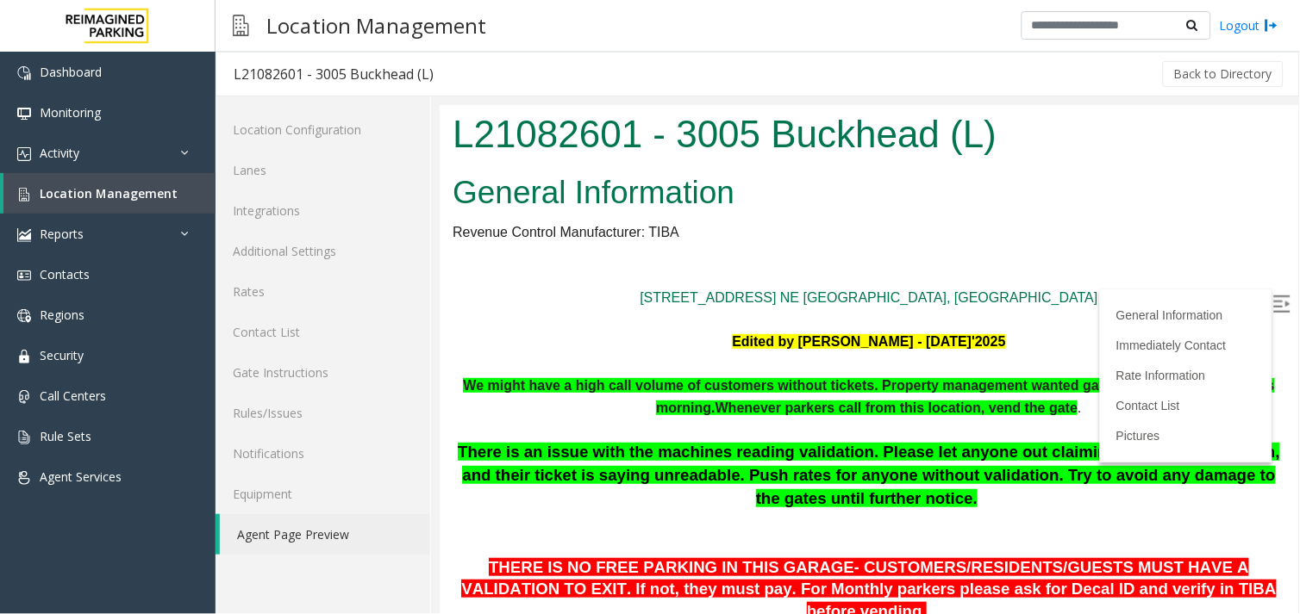
scroll to position [756, 0]
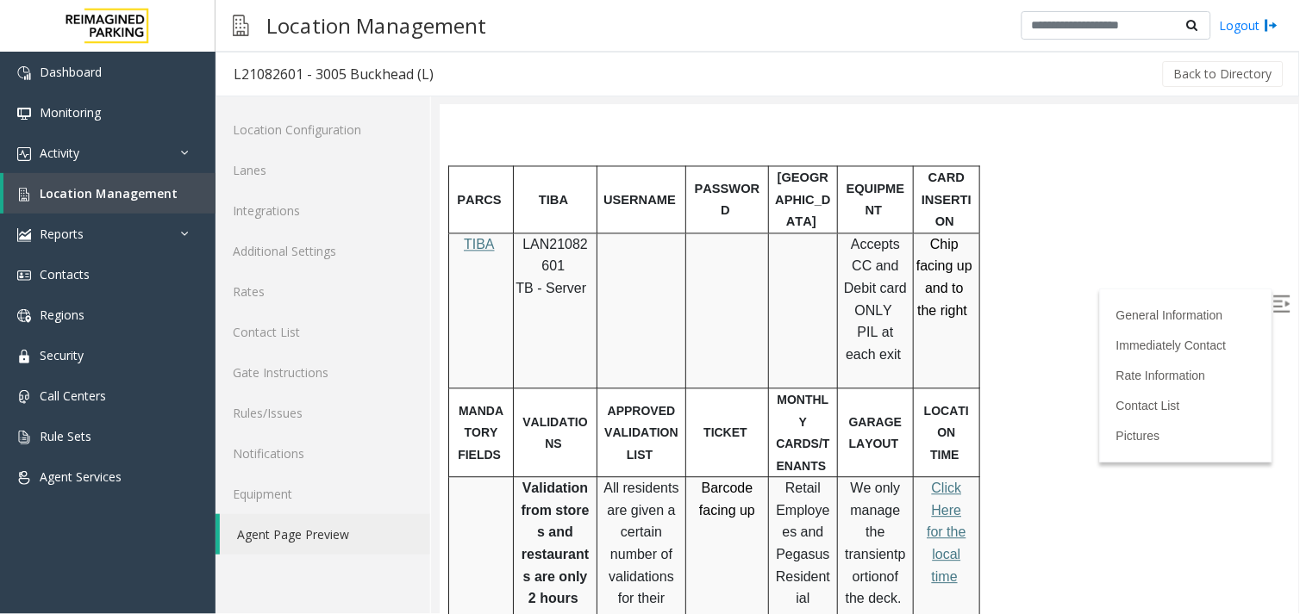
drag, startPoint x: 760, startPoint y: 433, endPoint x: 700, endPoint y: 401, distance: 68.2
click at [700, 477] on p "Barcode facing up" at bounding box center [726, 499] width 70 height 44
drag, startPoint x: 700, startPoint y: 401, endPoint x: 717, endPoint y: 429, distance: 33.3
click at [717, 481] on span "Barcode facing up" at bounding box center [726, 499] width 56 height 37
drag, startPoint x: 695, startPoint y: 399, endPoint x: 755, endPoint y: 432, distance: 67.9
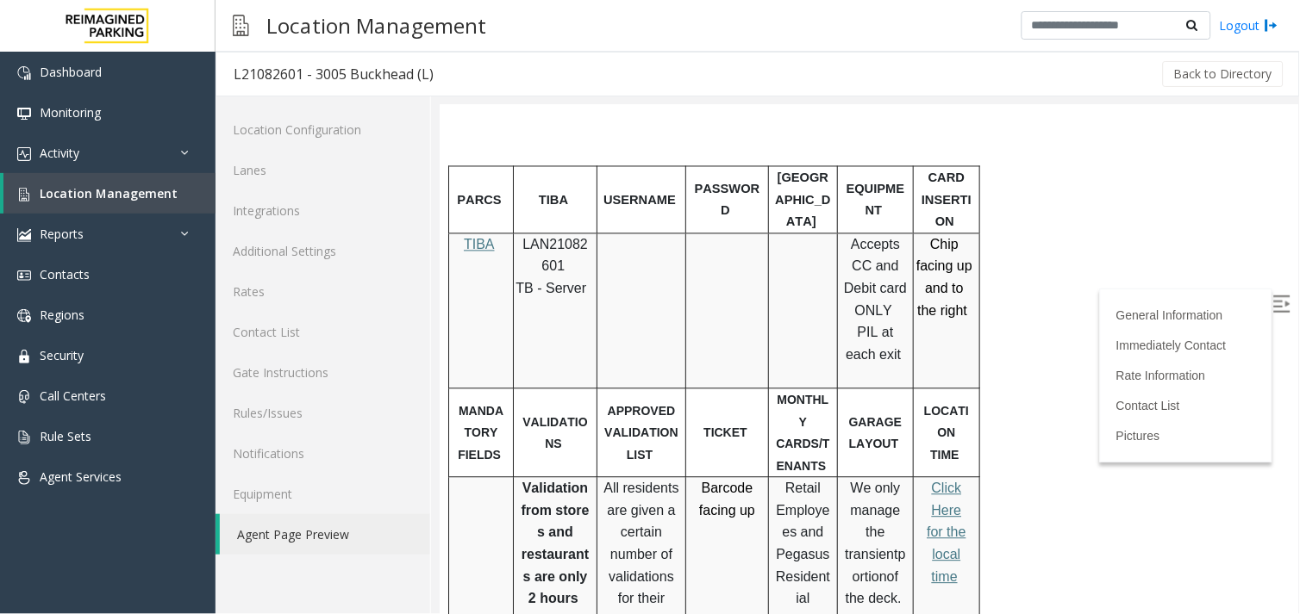
click at [755, 477] on p "Barcode facing up" at bounding box center [726, 499] width 70 height 44
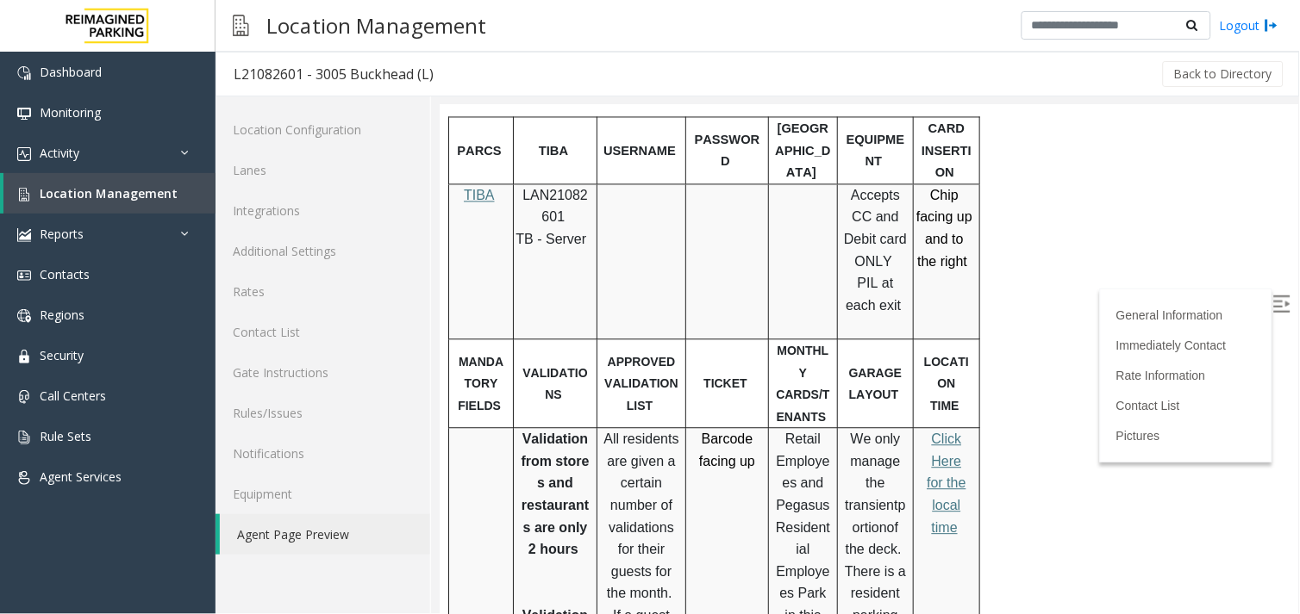
scroll to position [851, 0]
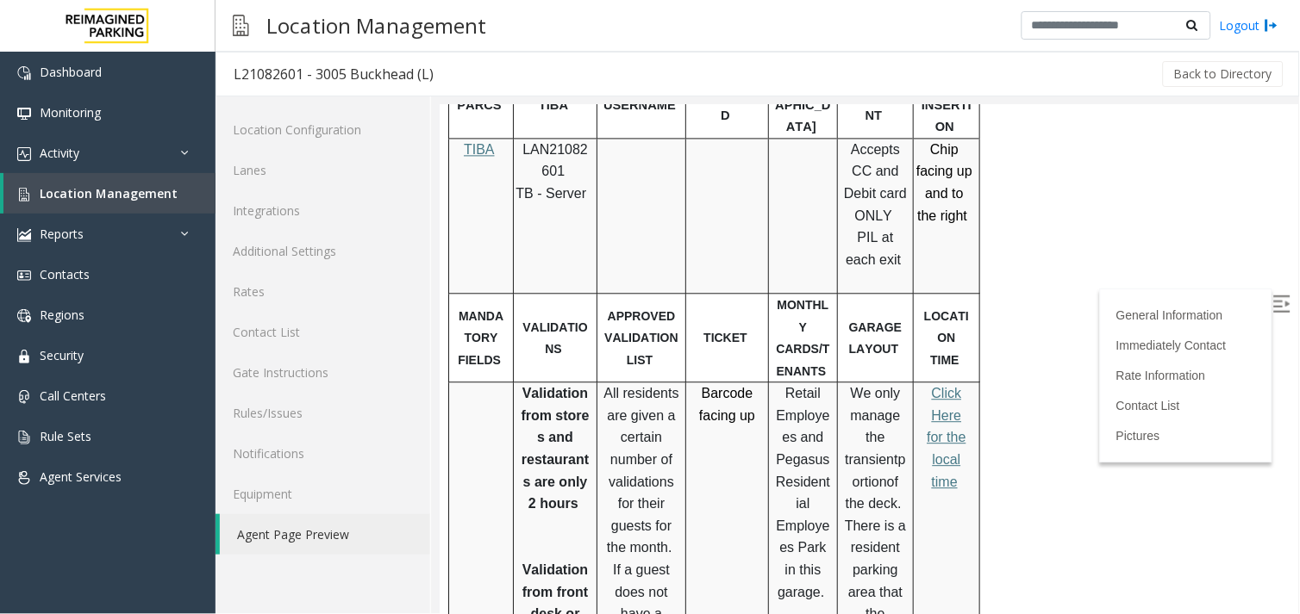
click at [947, 385] on span "Click Here for the local time" at bounding box center [945, 436] width 39 height 103
click at [274, 281] on link "Rates" at bounding box center [322, 291] width 215 height 41
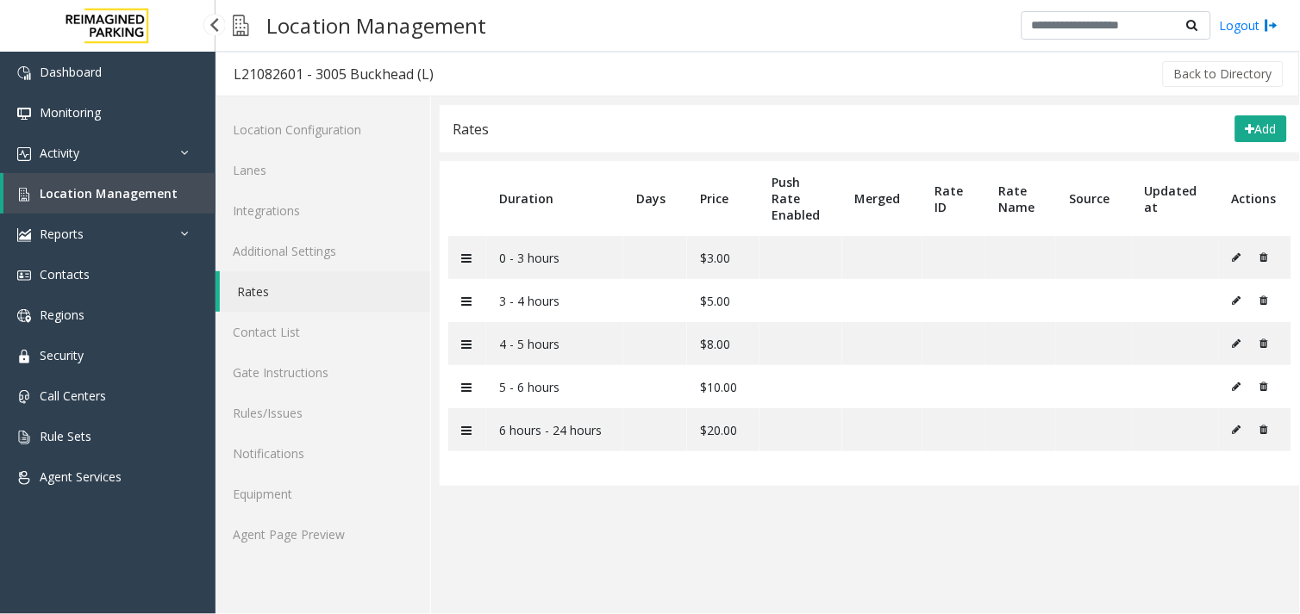
click at [115, 193] on span "Location Management" at bounding box center [109, 193] width 138 height 16
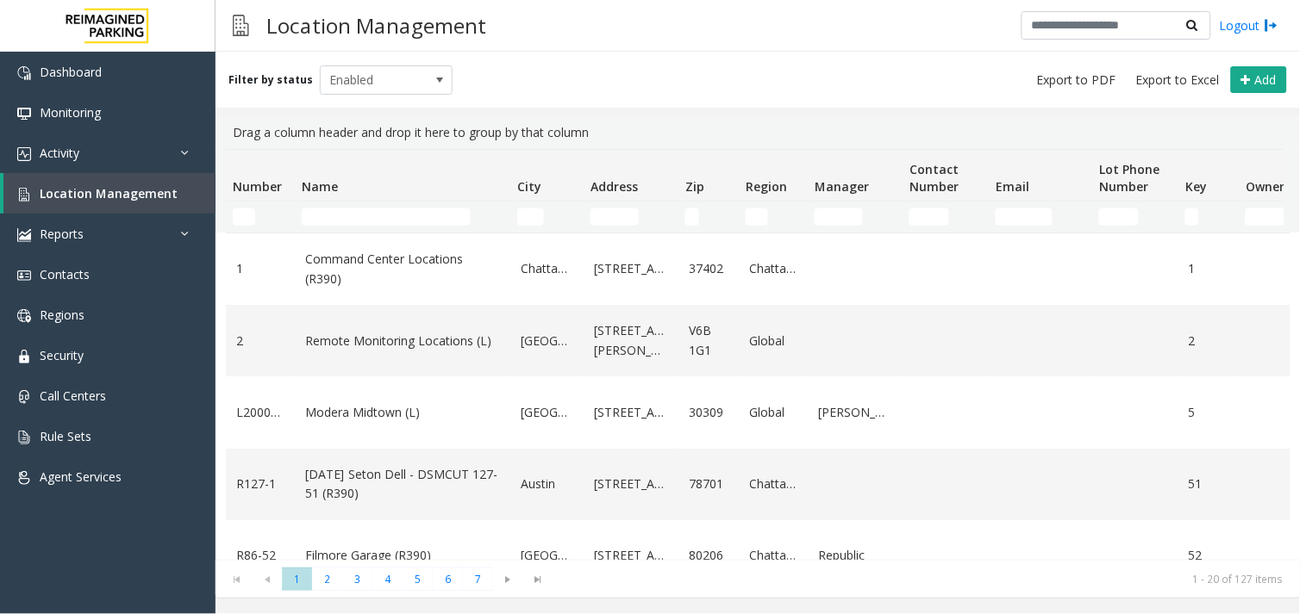
click at [358, 207] on td "Name Filter" at bounding box center [402, 217] width 215 height 31
click at [363, 209] on input "Name Filter" at bounding box center [386, 217] width 169 height 17
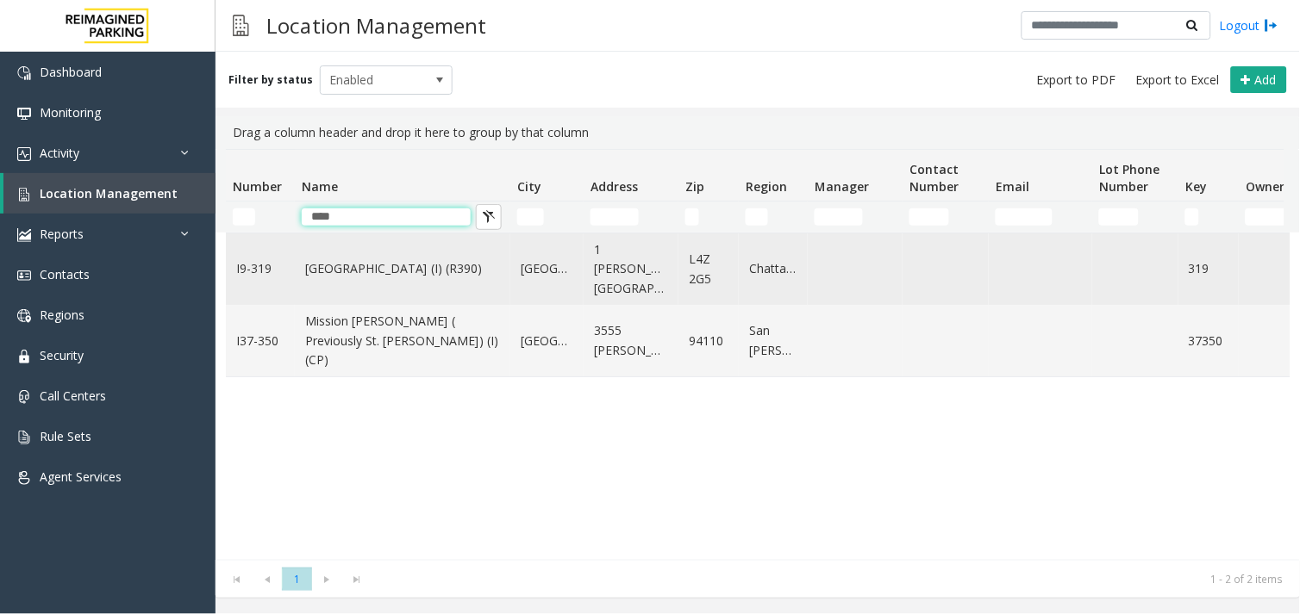
type input "****"
click at [396, 260] on link "[GEOGRAPHIC_DATA] (I) (R390)" at bounding box center [402, 268] width 195 height 19
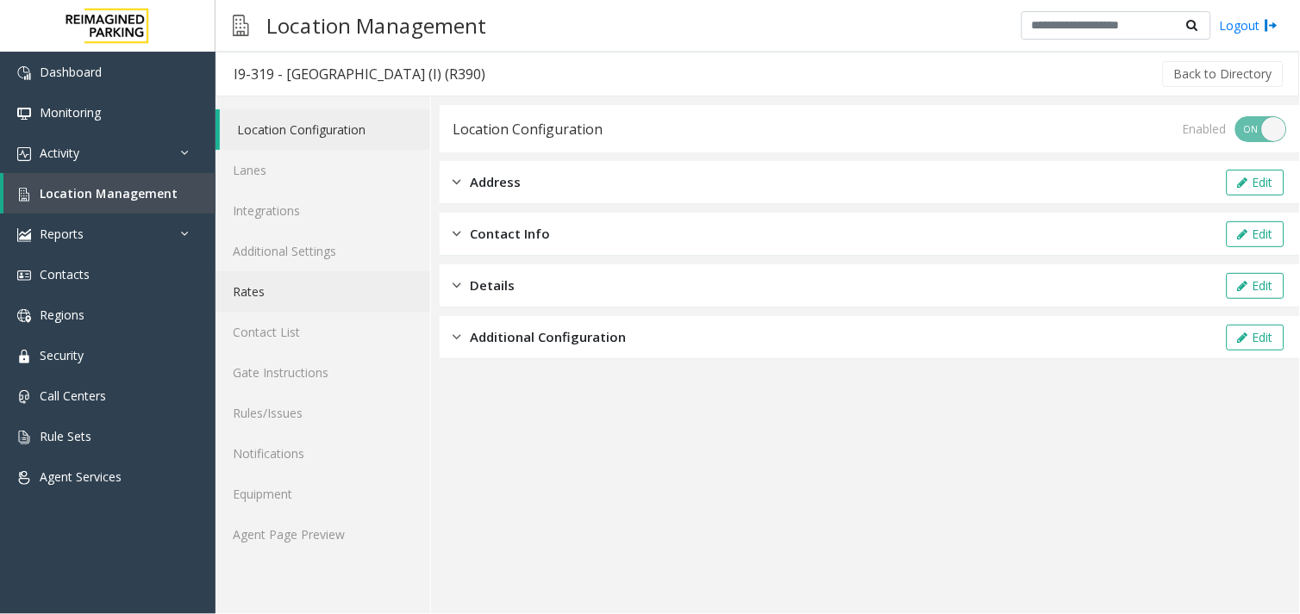
click at [309, 288] on link "Rates" at bounding box center [322, 291] width 215 height 41
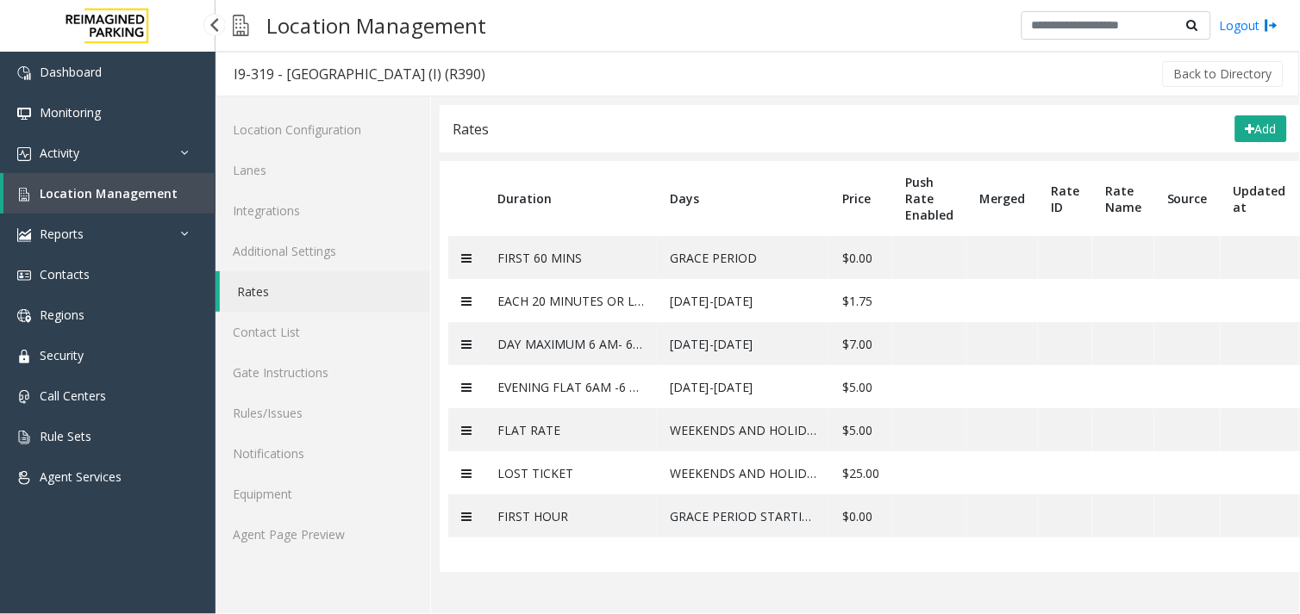
click at [98, 196] on span "Location Management" at bounding box center [109, 193] width 138 height 16
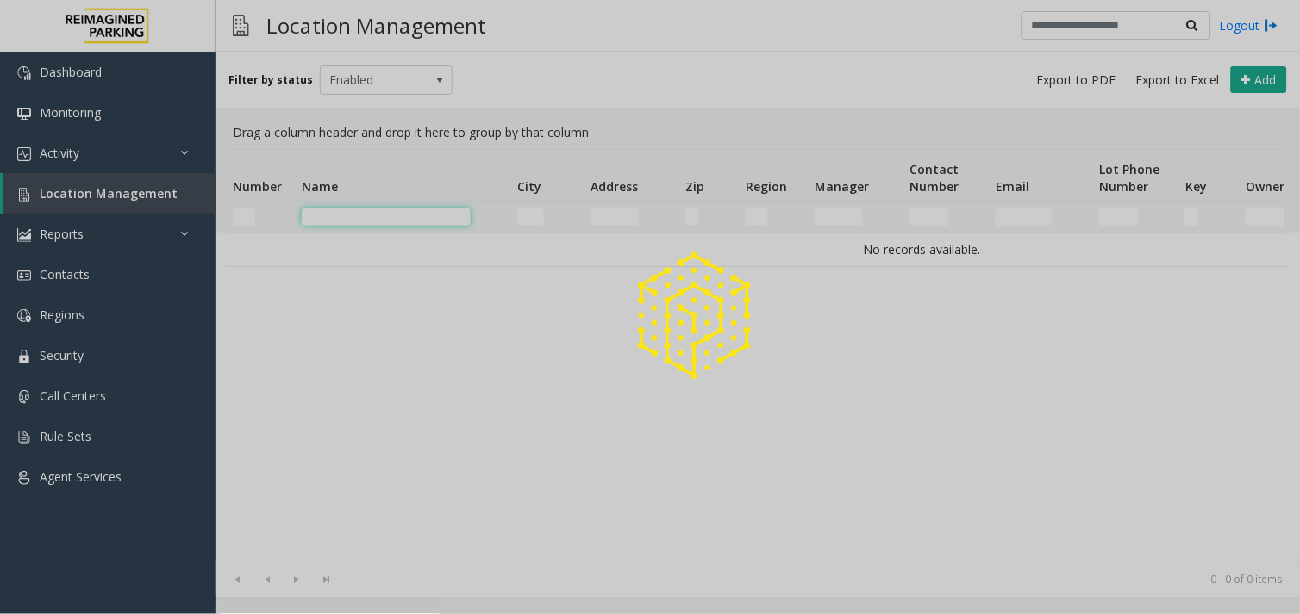
click at [358, 221] on input "Name Filter" at bounding box center [386, 217] width 169 height 17
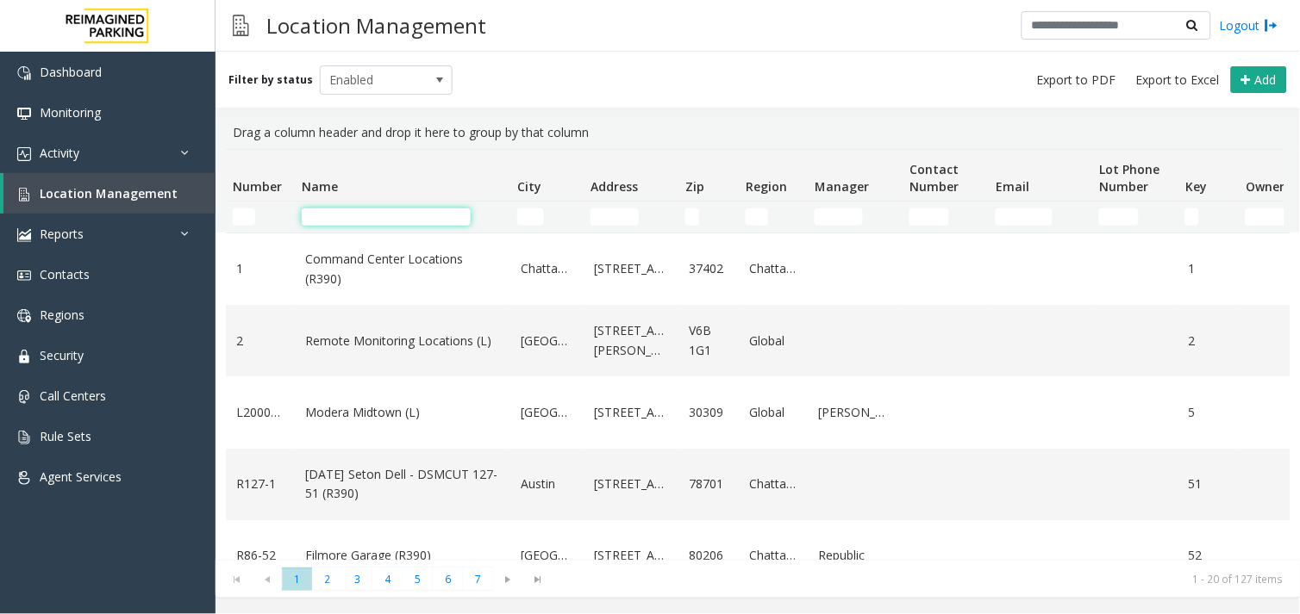
click at [358, 221] on input "Name Filter" at bounding box center [386, 217] width 169 height 17
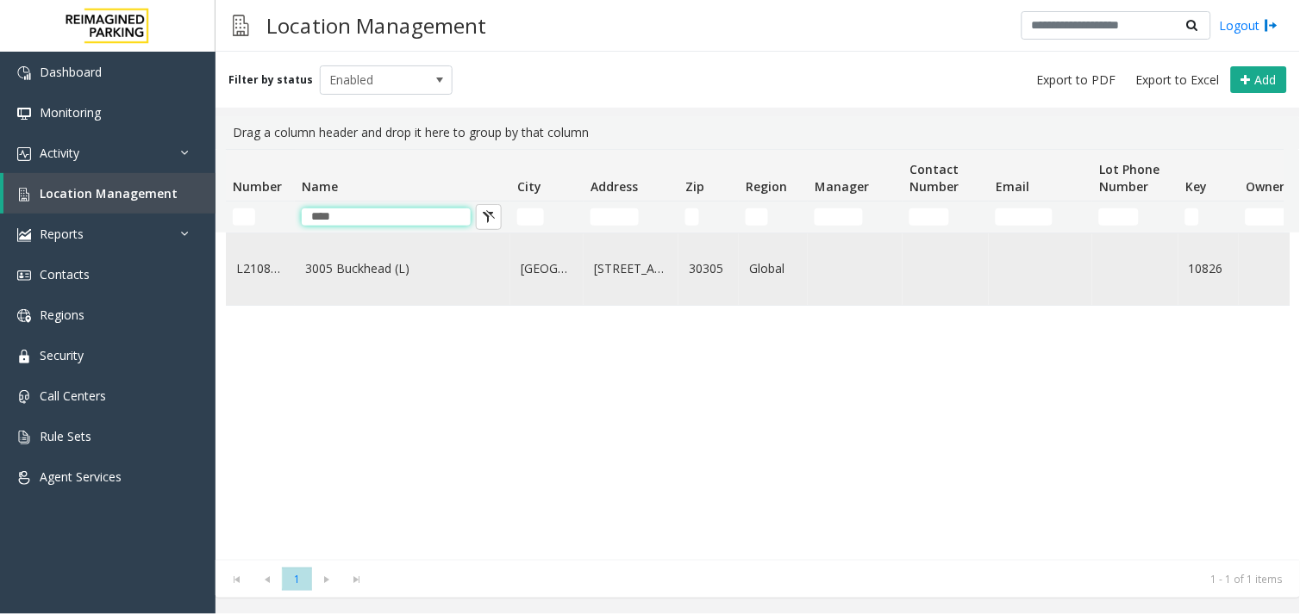
type input "****"
click at [369, 277] on link "3005 Buckhead (L)" at bounding box center [402, 268] width 195 height 19
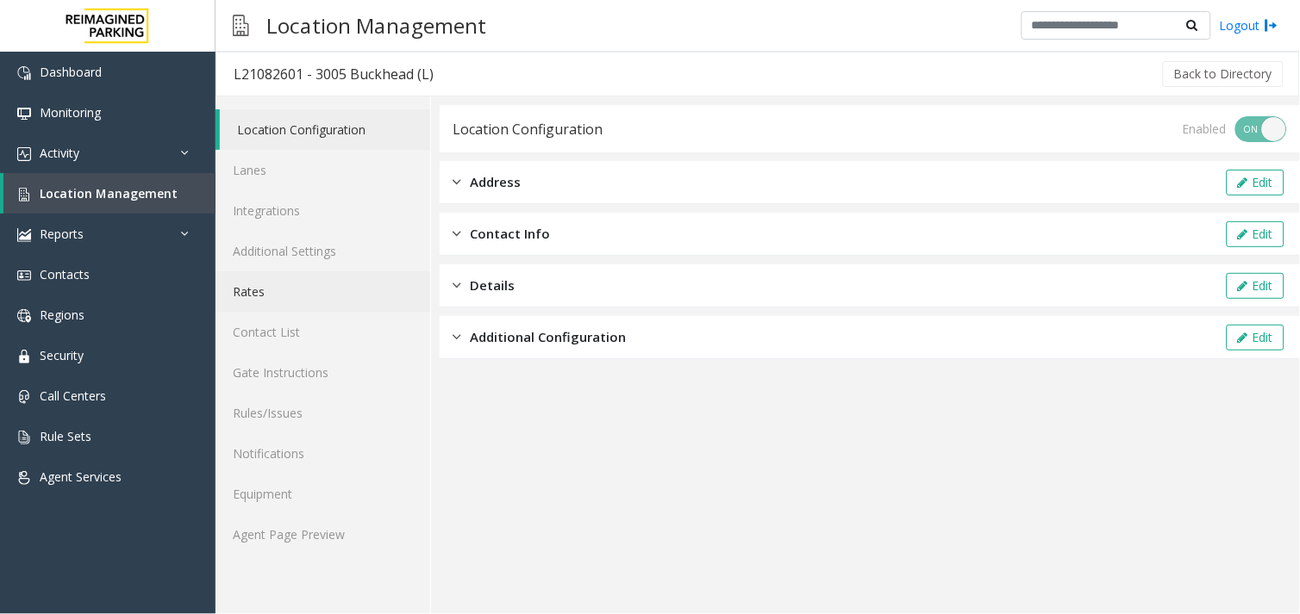
click at [302, 287] on link "Rates" at bounding box center [322, 291] width 215 height 41
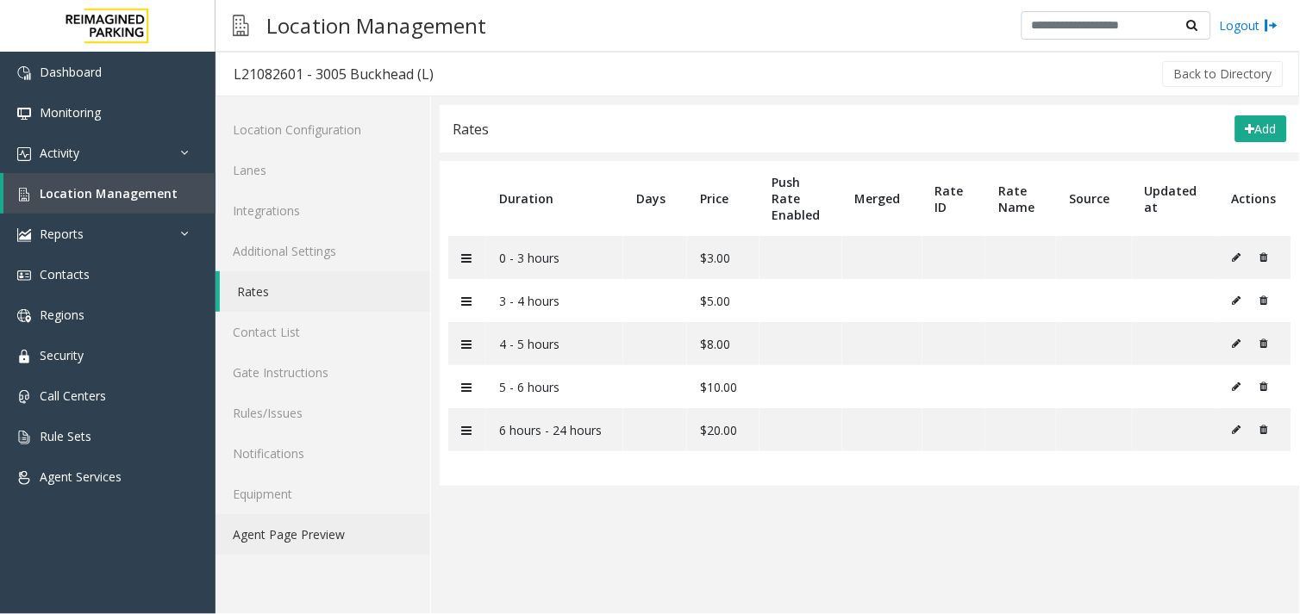
click at [312, 536] on link "Agent Page Preview" at bounding box center [322, 534] width 215 height 41
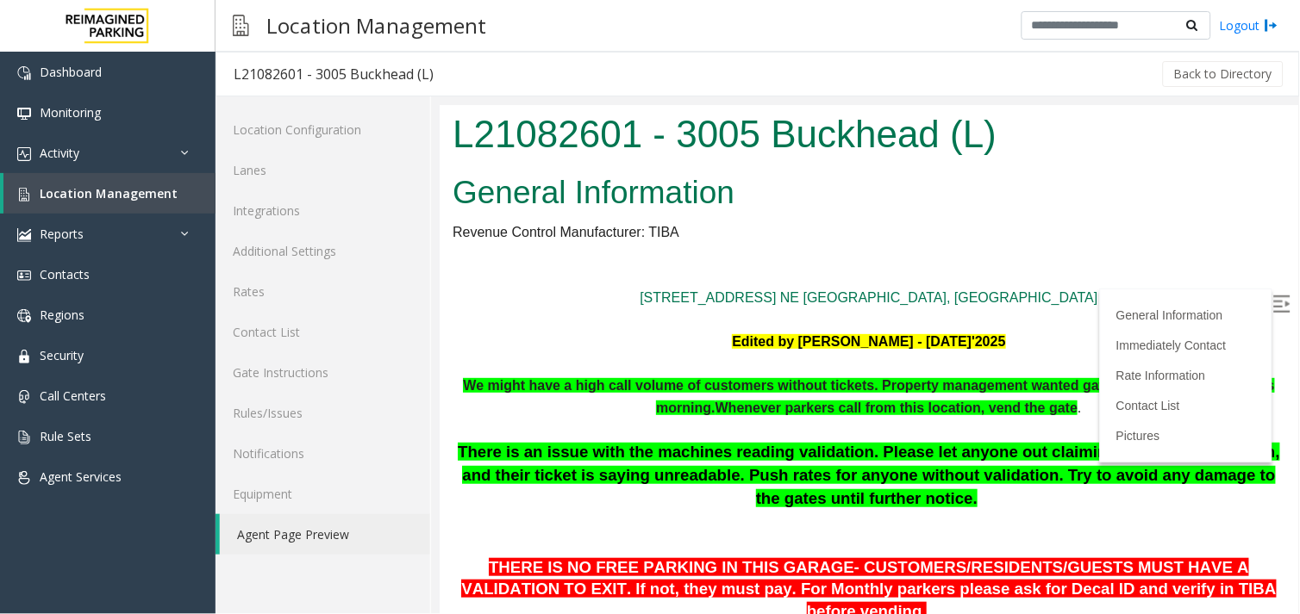
click at [1277, 303] on label at bounding box center [1282, 306] width 26 height 26
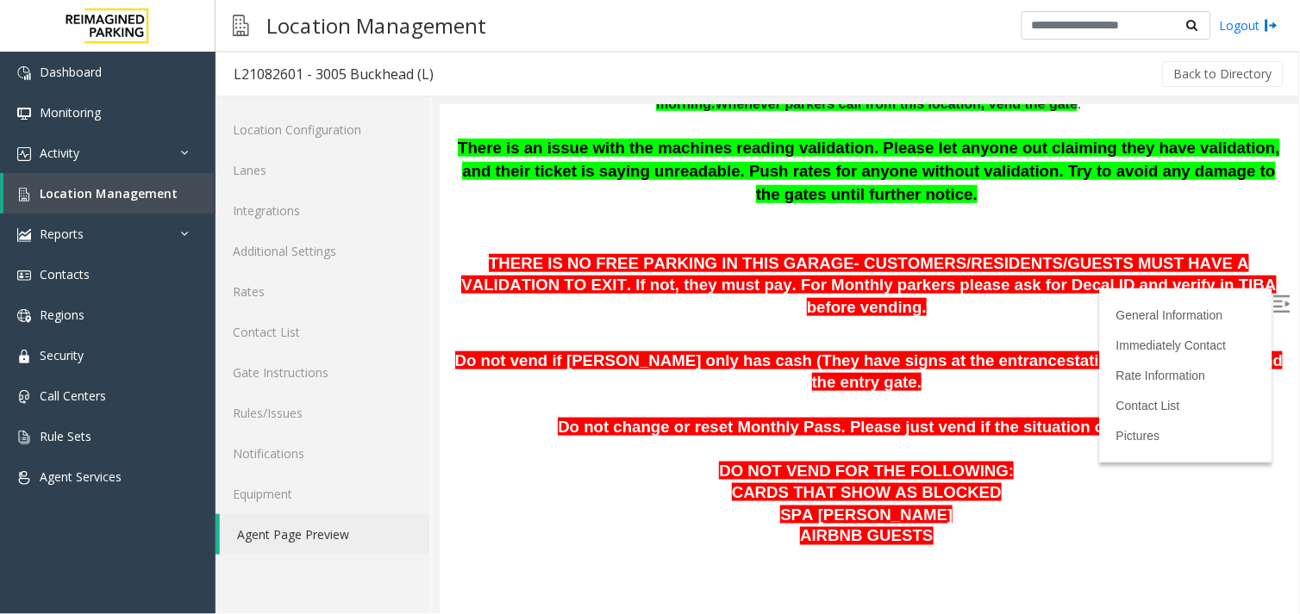
scroll to position [478, 0]
